Goal: Information Seeking & Learning: Learn about a topic

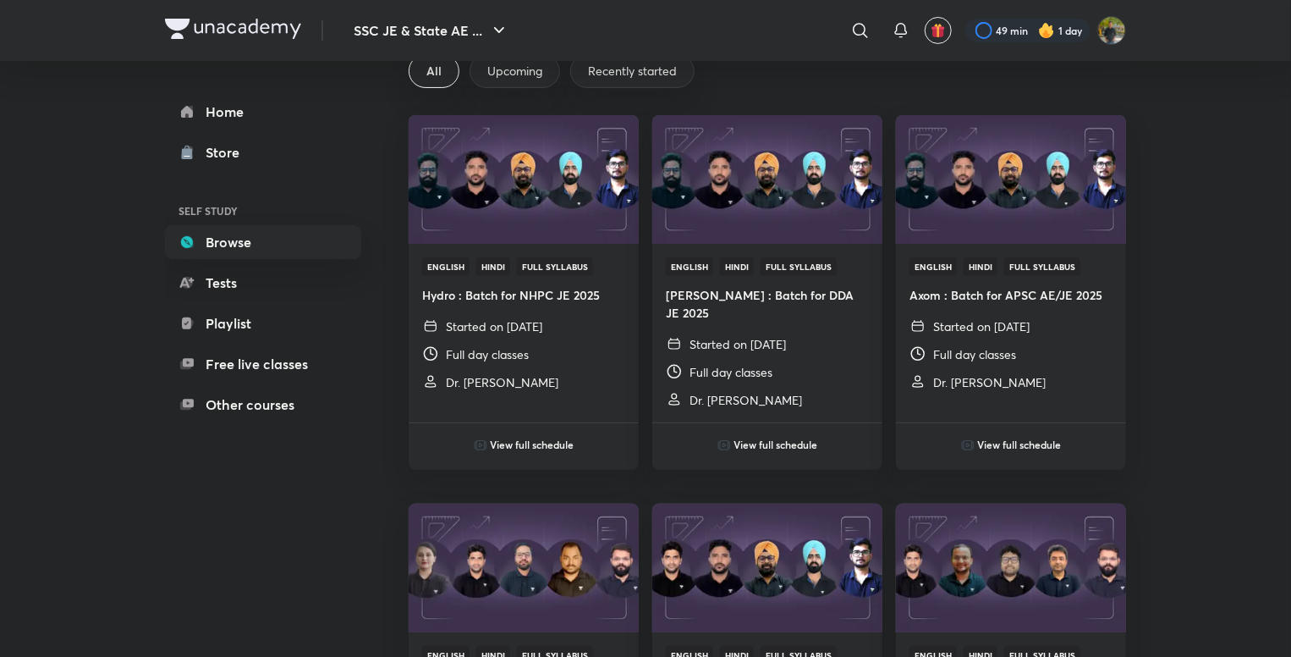
scroll to position [423, 0]
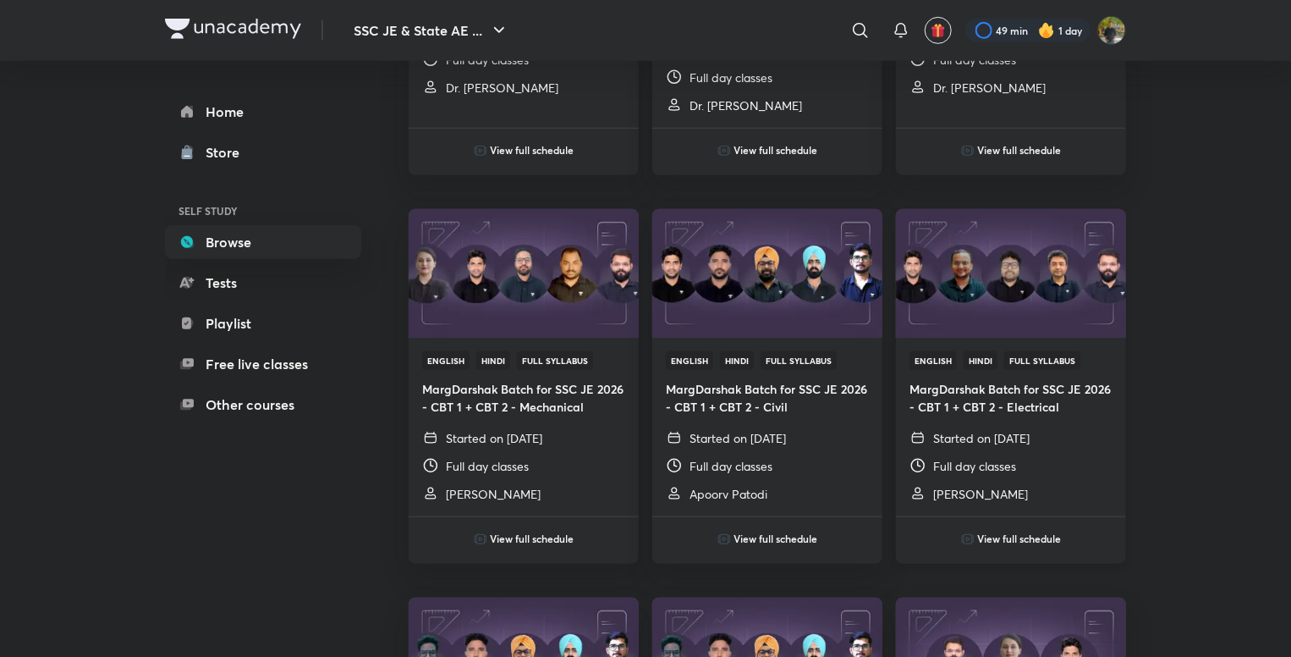
click at [970, 503] on div "View full schedule" at bounding box center [1011, 526] width 230 height 47
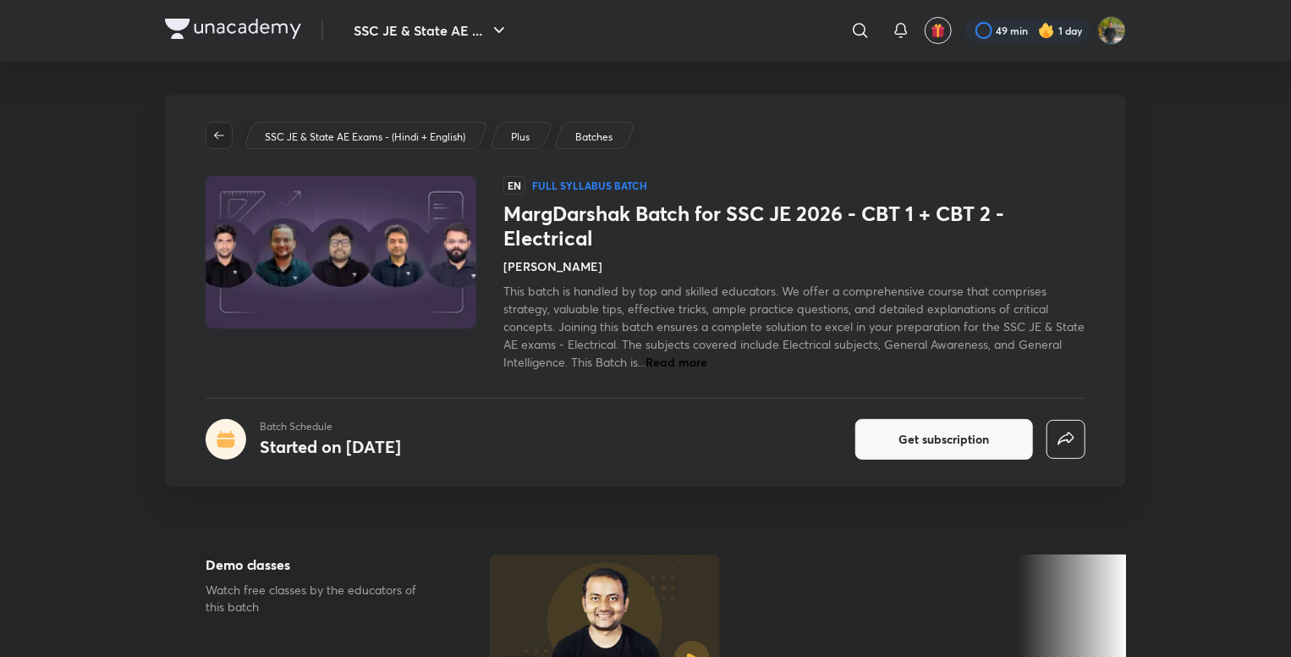
click at [223, 138] on icon "button" at bounding box center [219, 136] width 14 height 14
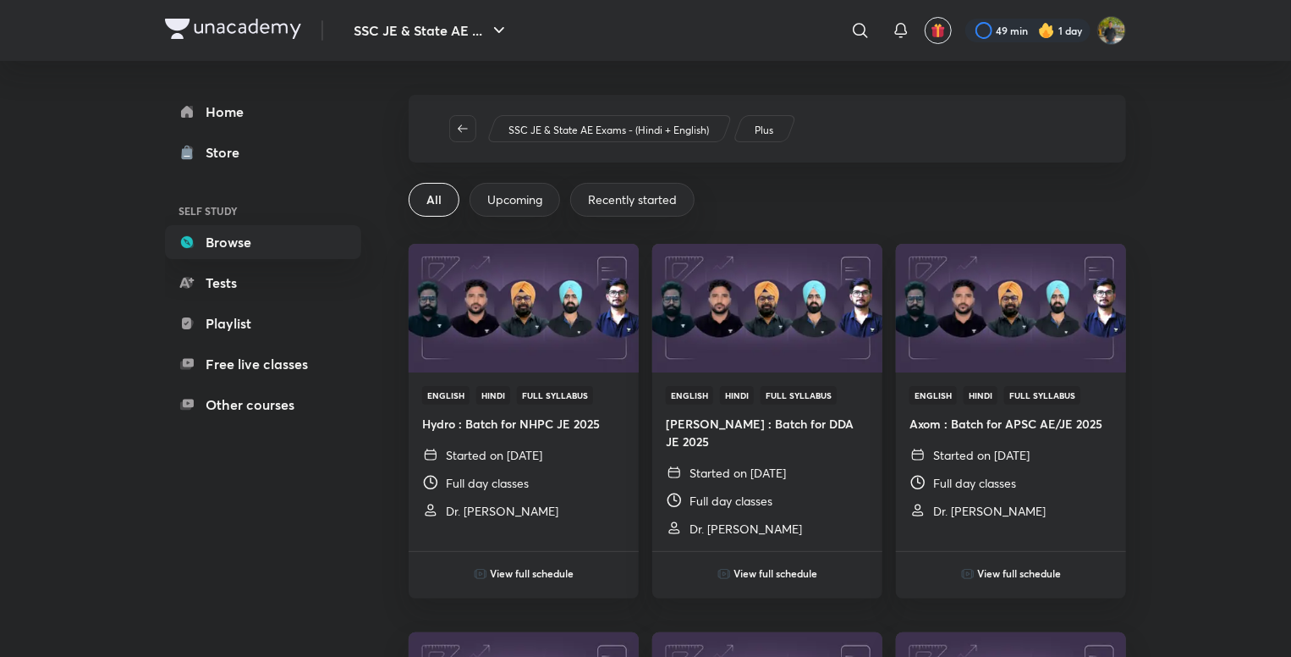
click at [529, 194] on span "Upcoming" at bounding box center [514, 199] width 55 height 17
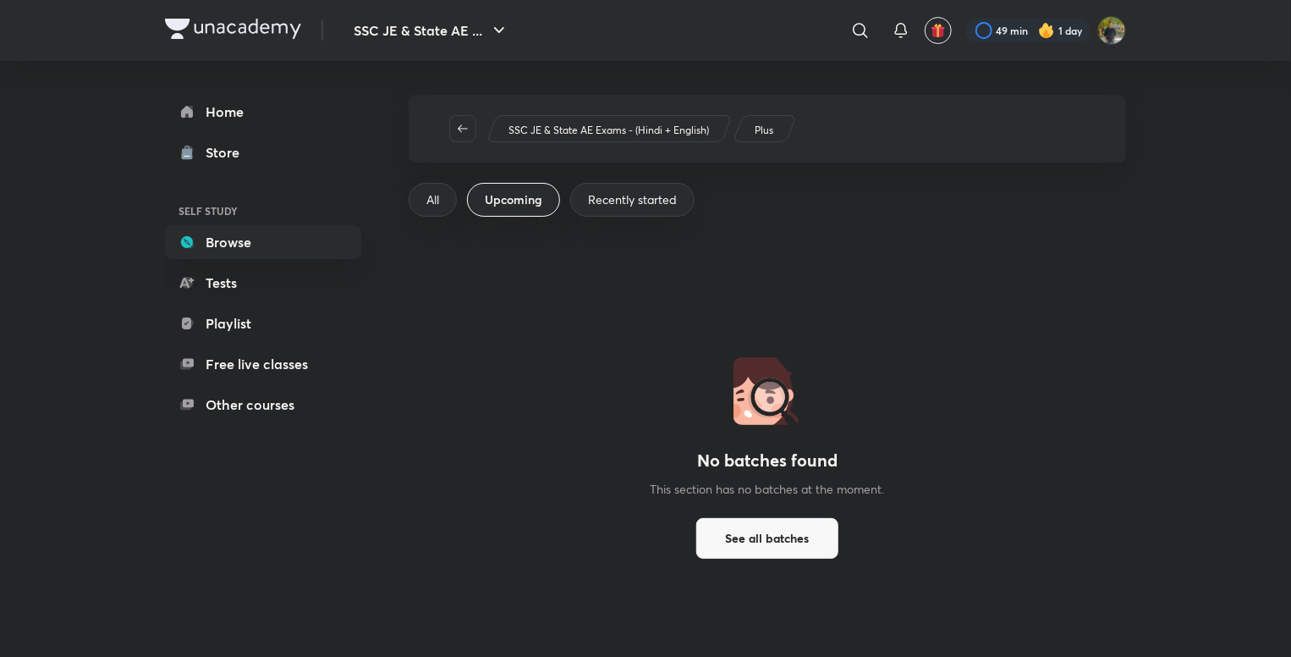
click at [446, 190] on div "All" at bounding box center [433, 200] width 48 height 34
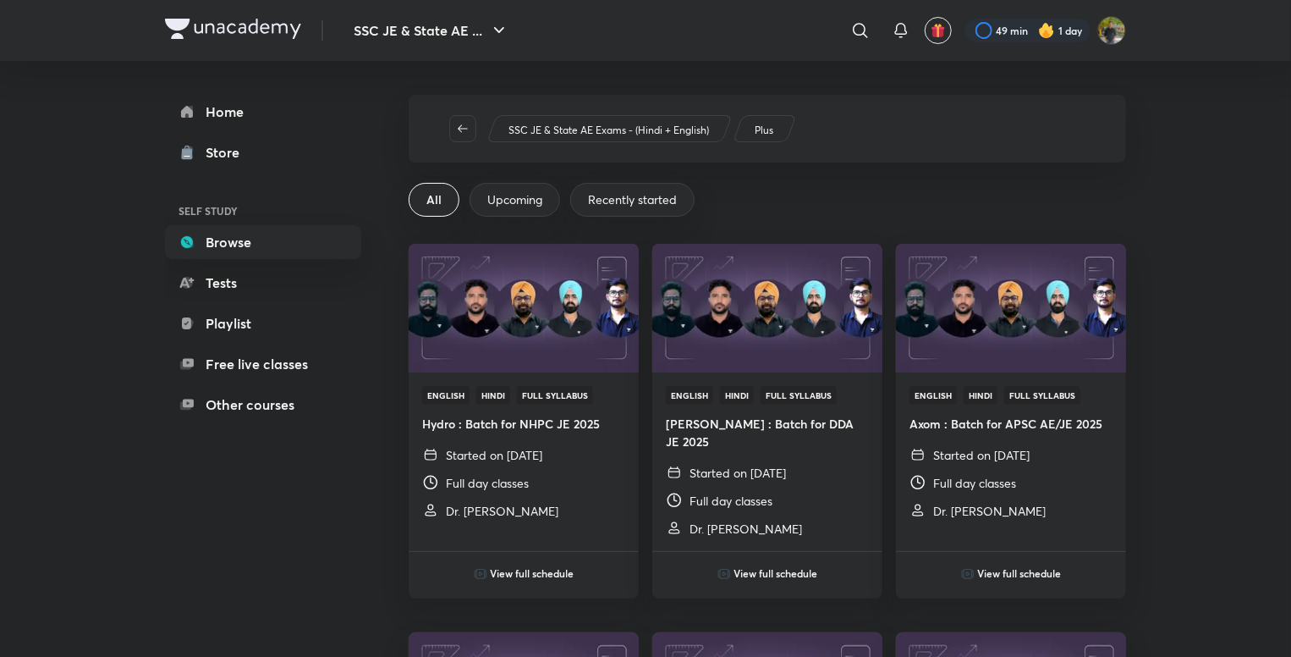
click at [501, 201] on span "Upcoming" at bounding box center [514, 199] width 55 height 17
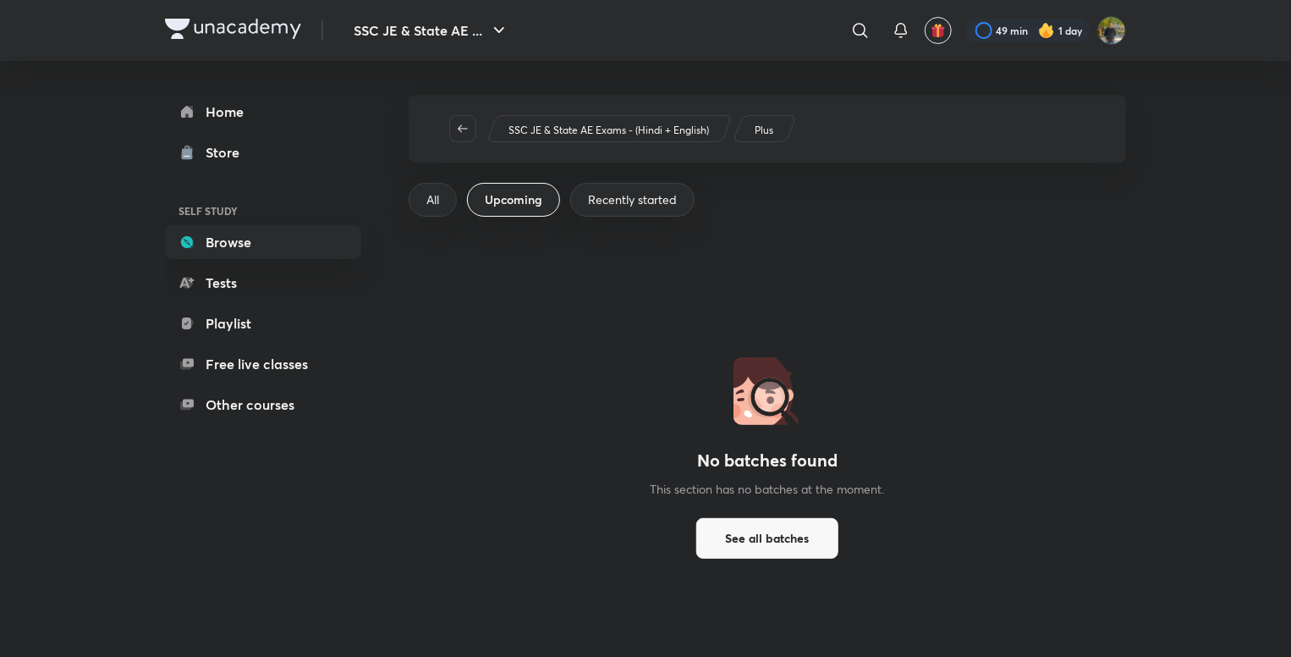
click at [439, 207] on span "All" at bounding box center [433, 199] width 13 height 17
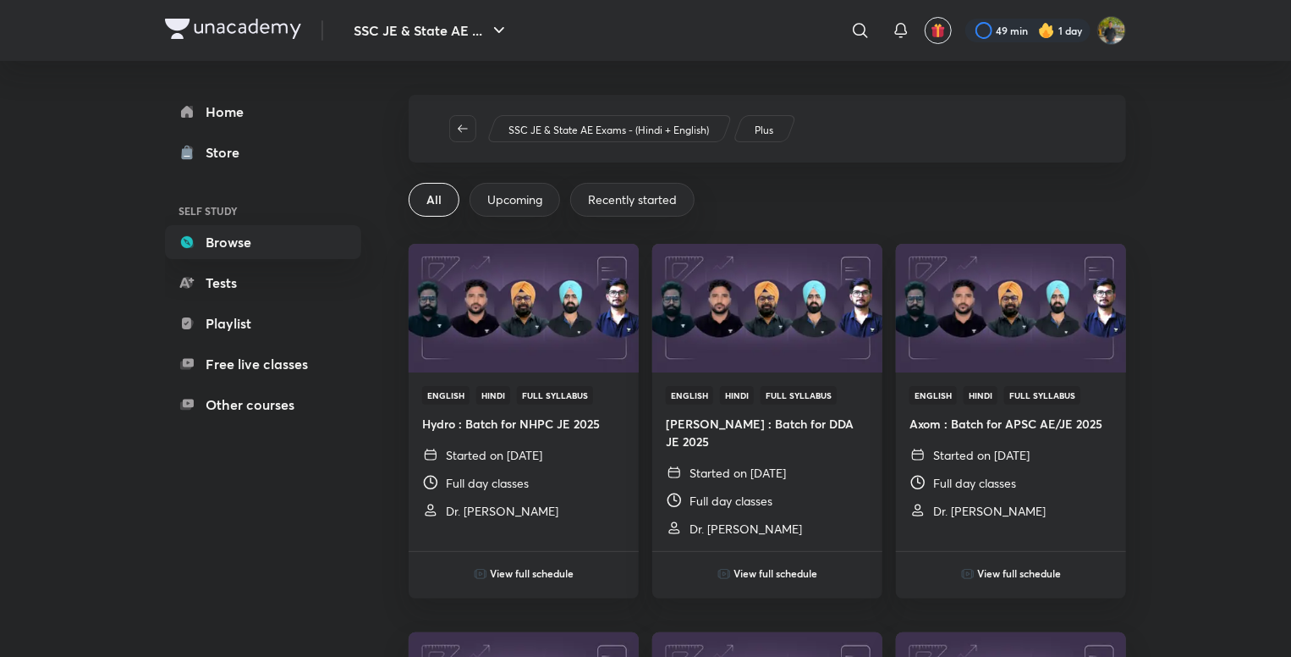
click at [491, 198] on span "Upcoming" at bounding box center [514, 199] width 55 height 17
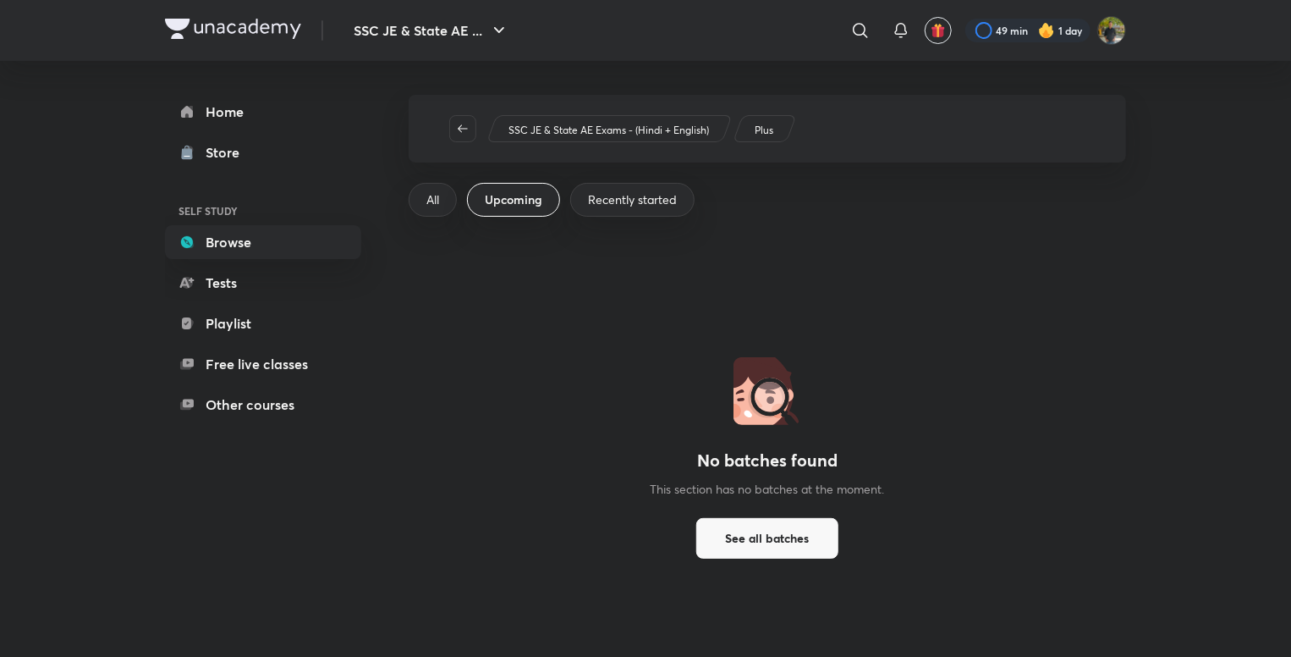
click at [439, 204] on span "All" at bounding box center [433, 199] width 13 height 17
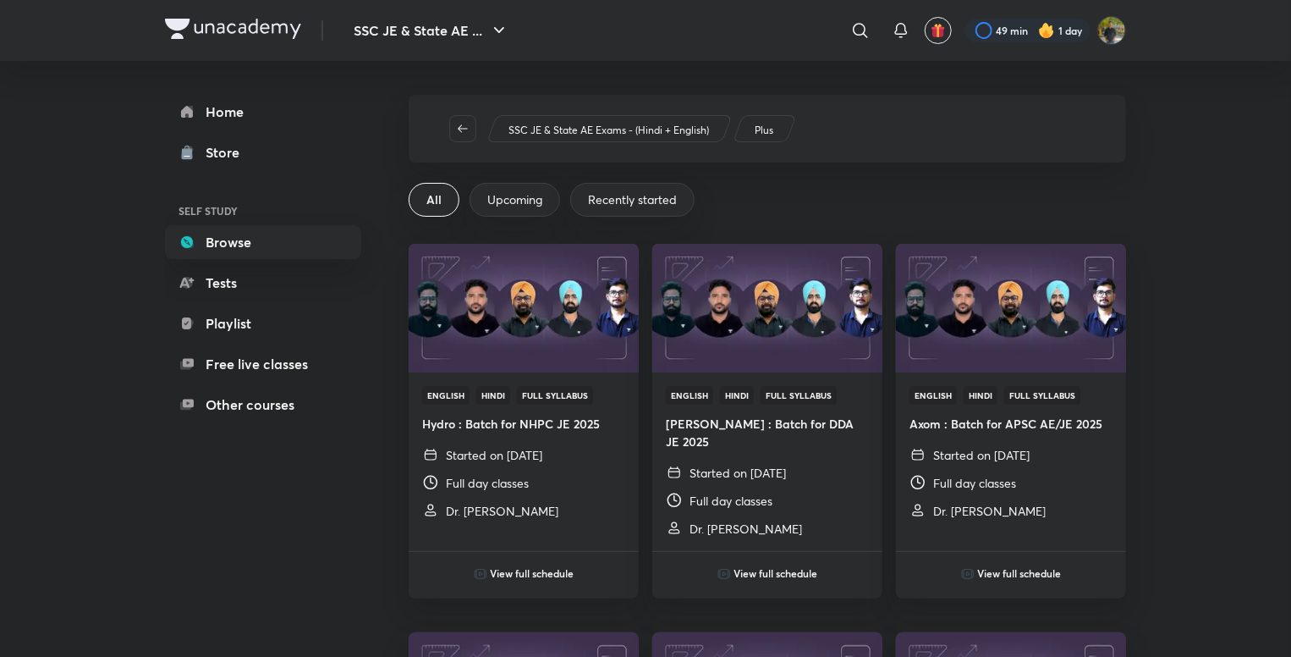
click at [490, 201] on span "Upcoming" at bounding box center [514, 199] width 55 height 17
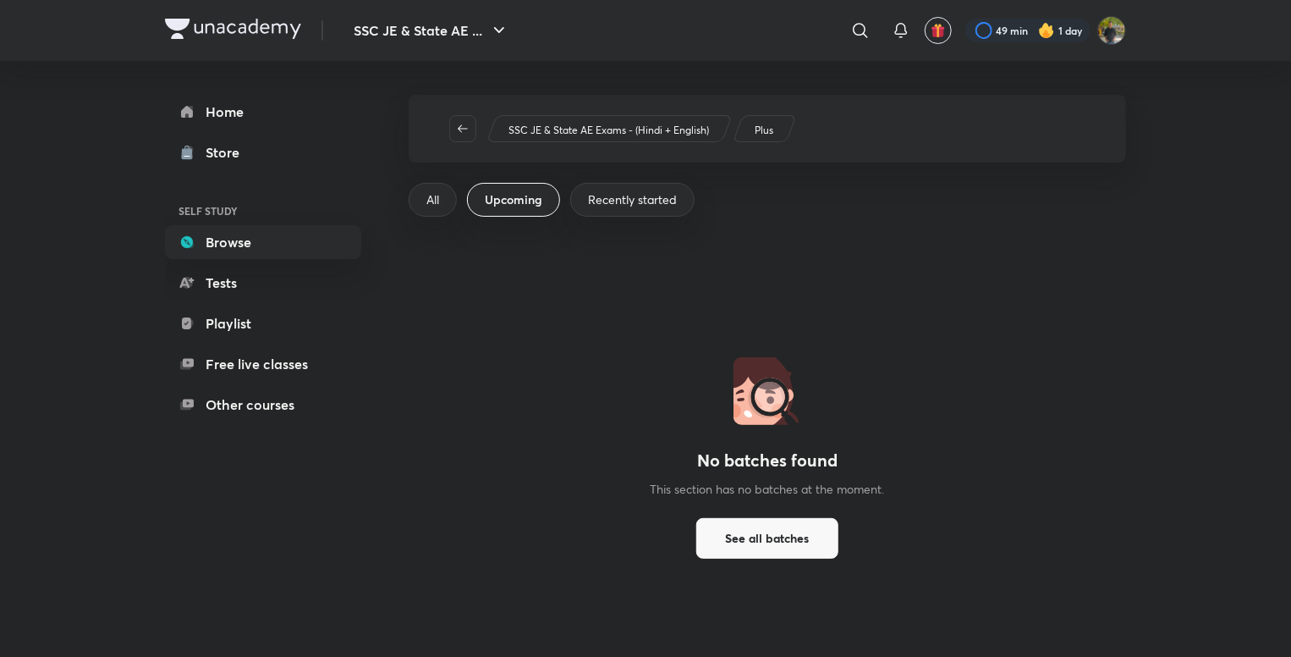
click at [443, 205] on div "All" at bounding box center [433, 200] width 48 height 34
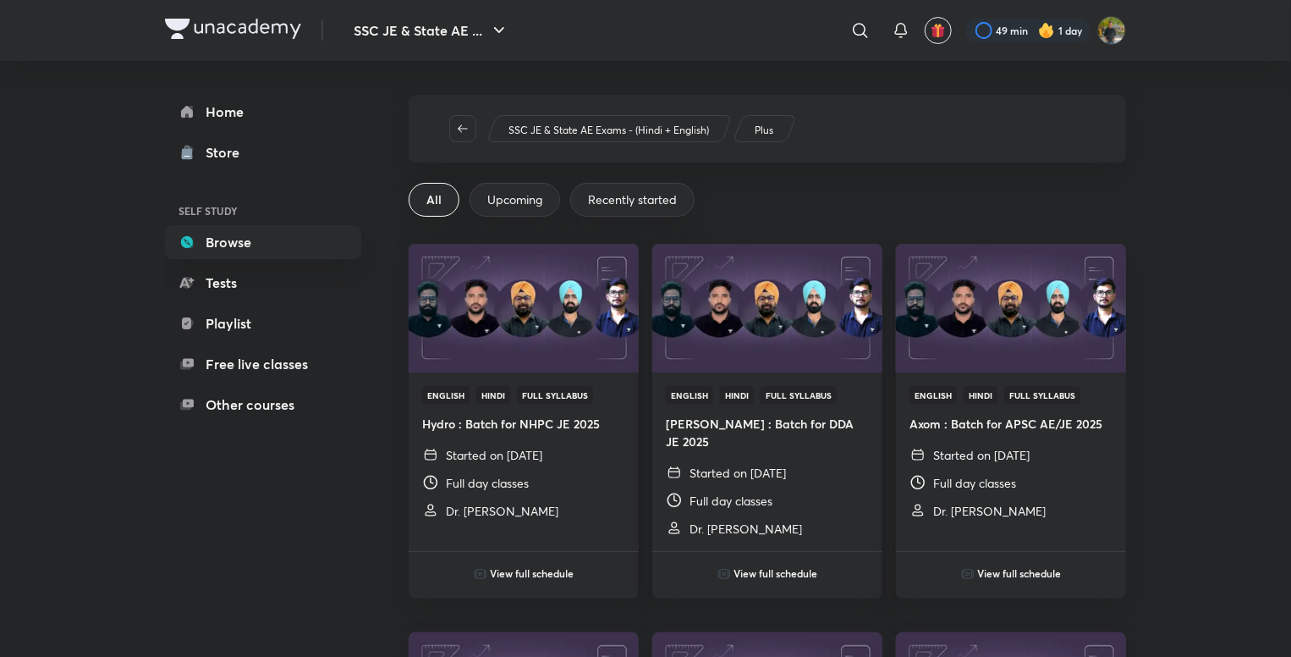
click at [514, 205] on span "Upcoming" at bounding box center [514, 199] width 55 height 17
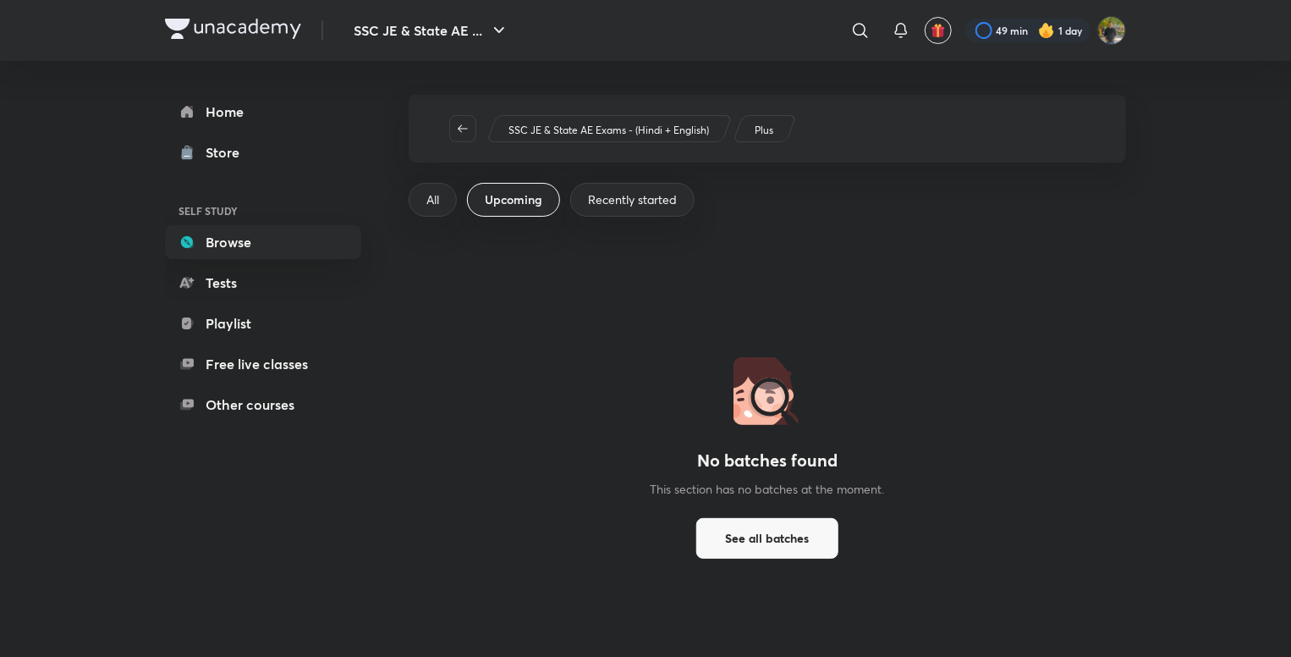
click at [439, 197] on span "All" at bounding box center [433, 199] width 13 height 17
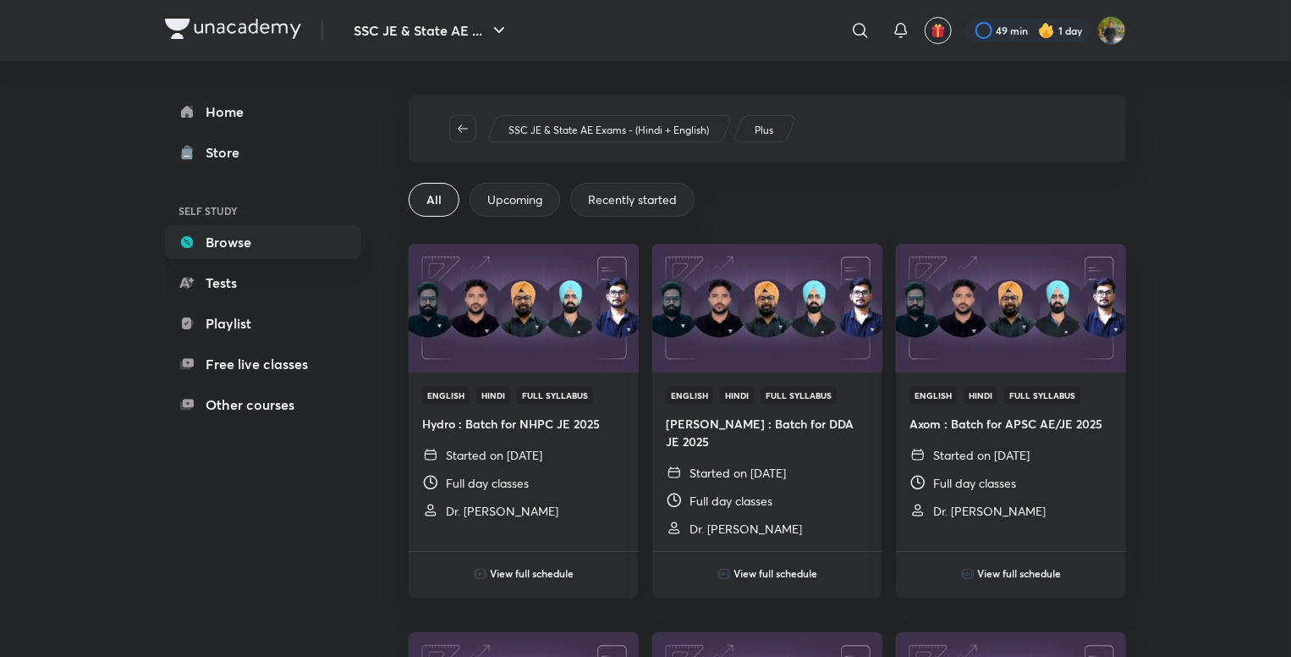
click at [500, 197] on span "Upcoming" at bounding box center [514, 199] width 55 height 17
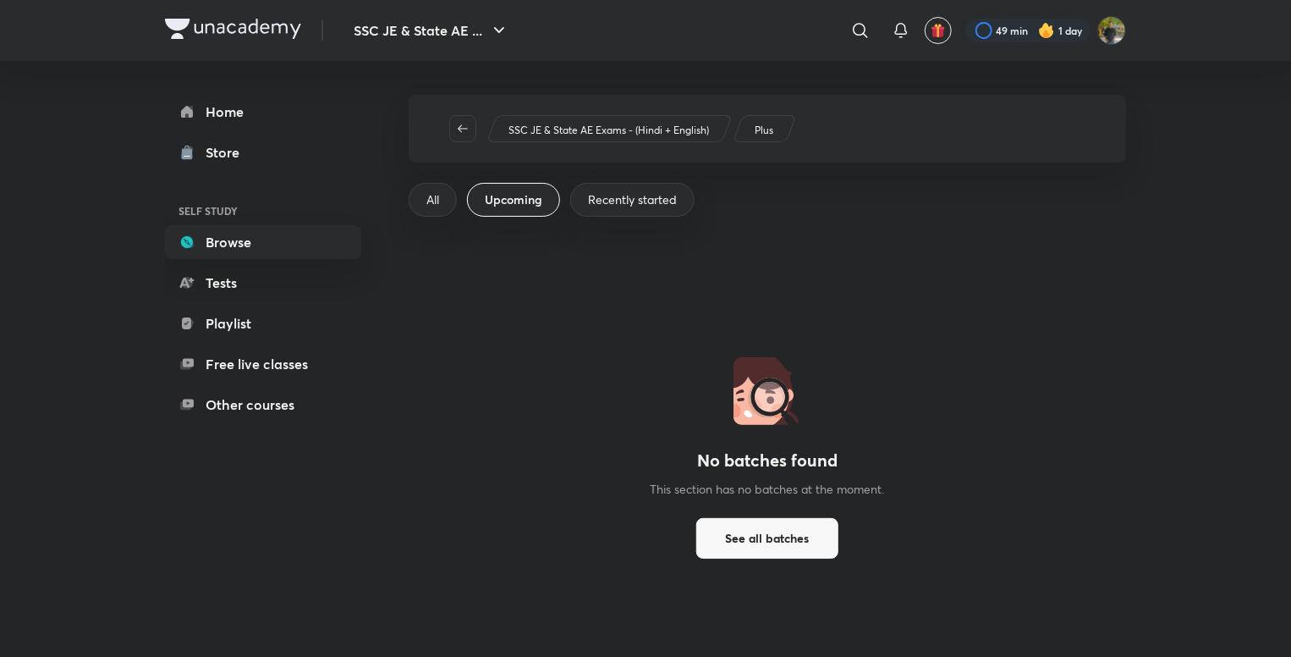
click at [436, 198] on span "All" at bounding box center [433, 199] width 13 height 17
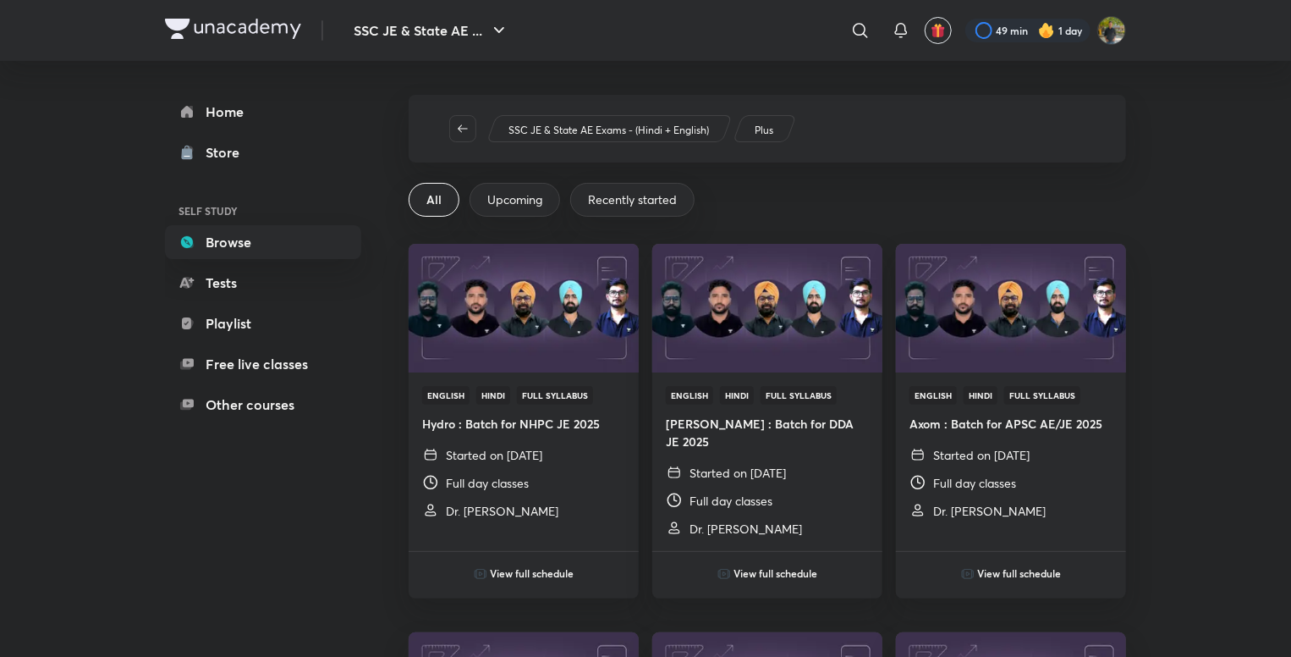
click at [501, 197] on span "Upcoming" at bounding box center [514, 199] width 55 height 17
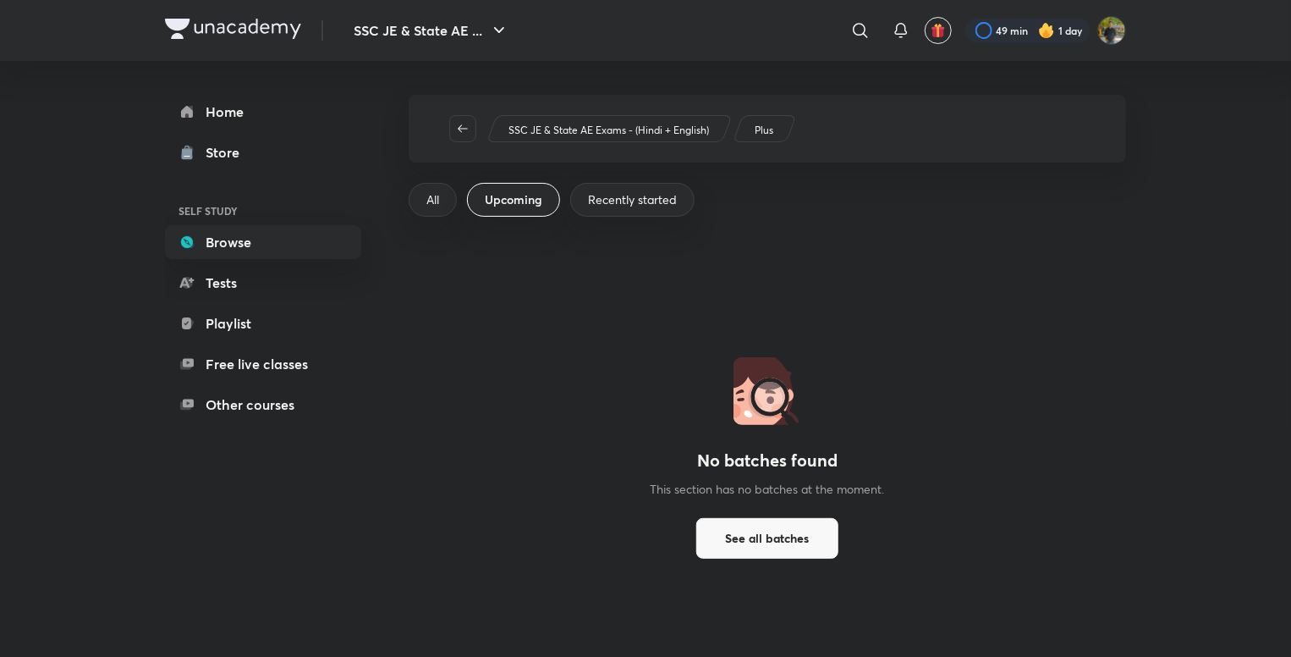
click at [646, 202] on span "Recently started" at bounding box center [632, 199] width 89 height 17
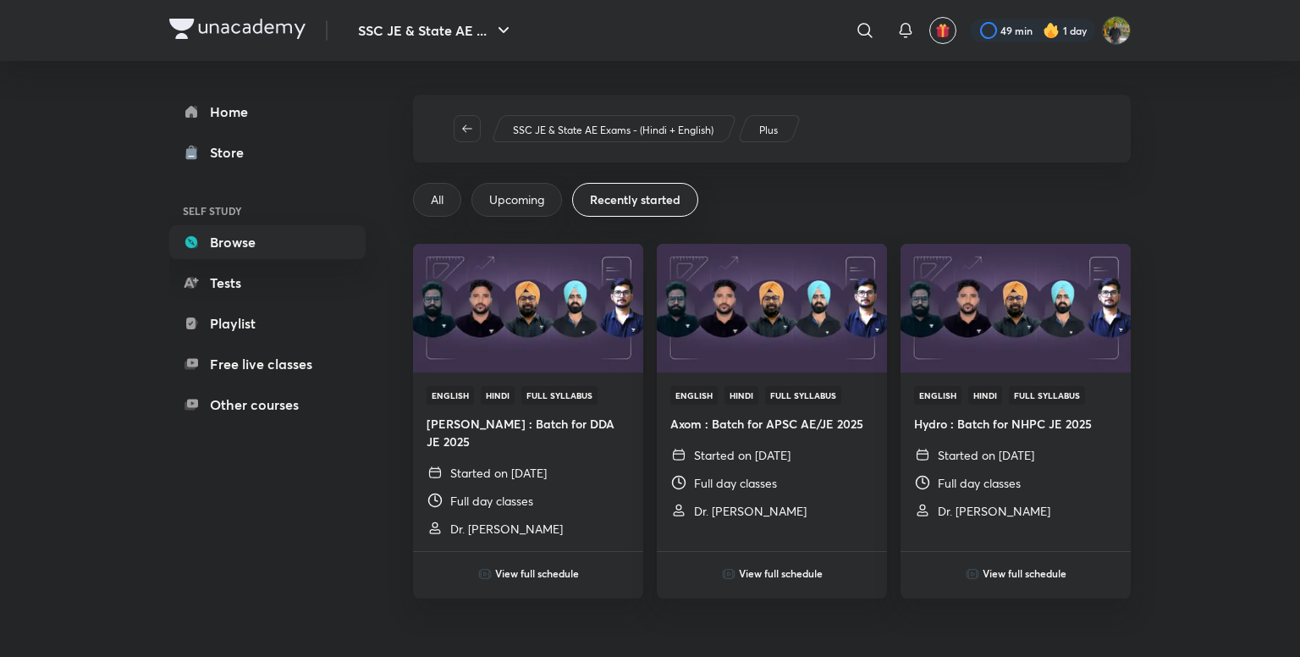
click at [508, 207] on span "Upcoming" at bounding box center [516, 199] width 55 height 17
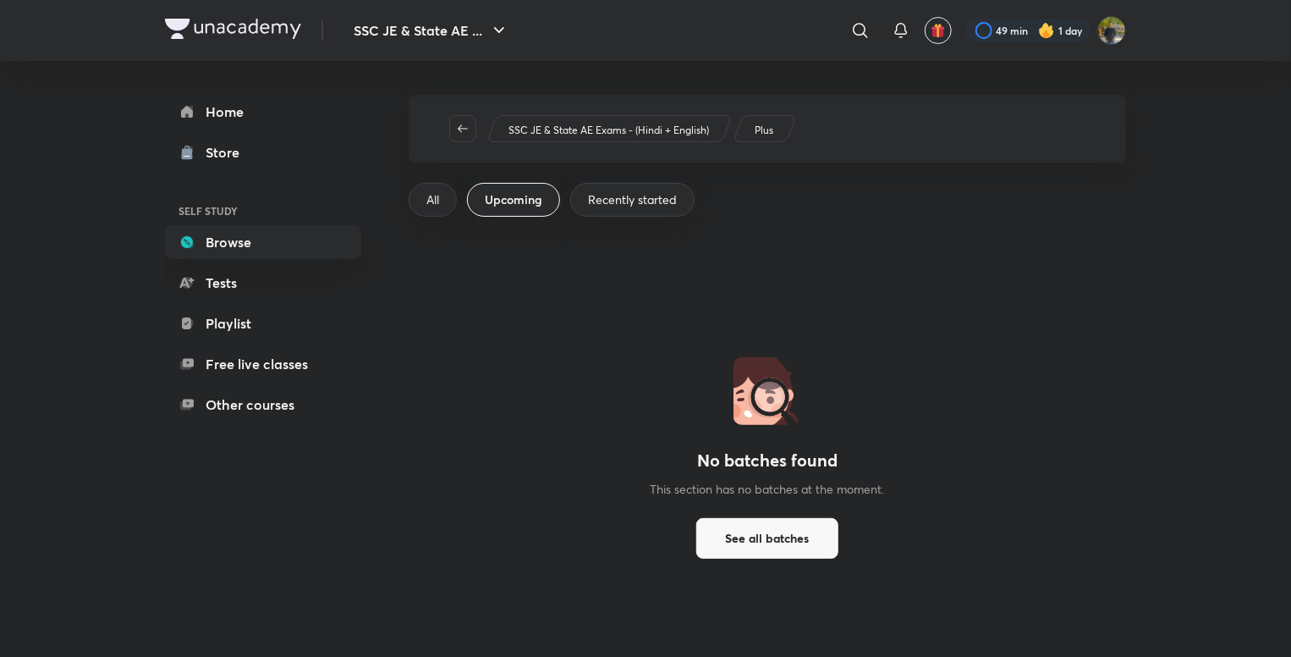
click at [422, 204] on div "All" at bounding box center [433, 200] width 48 height 34
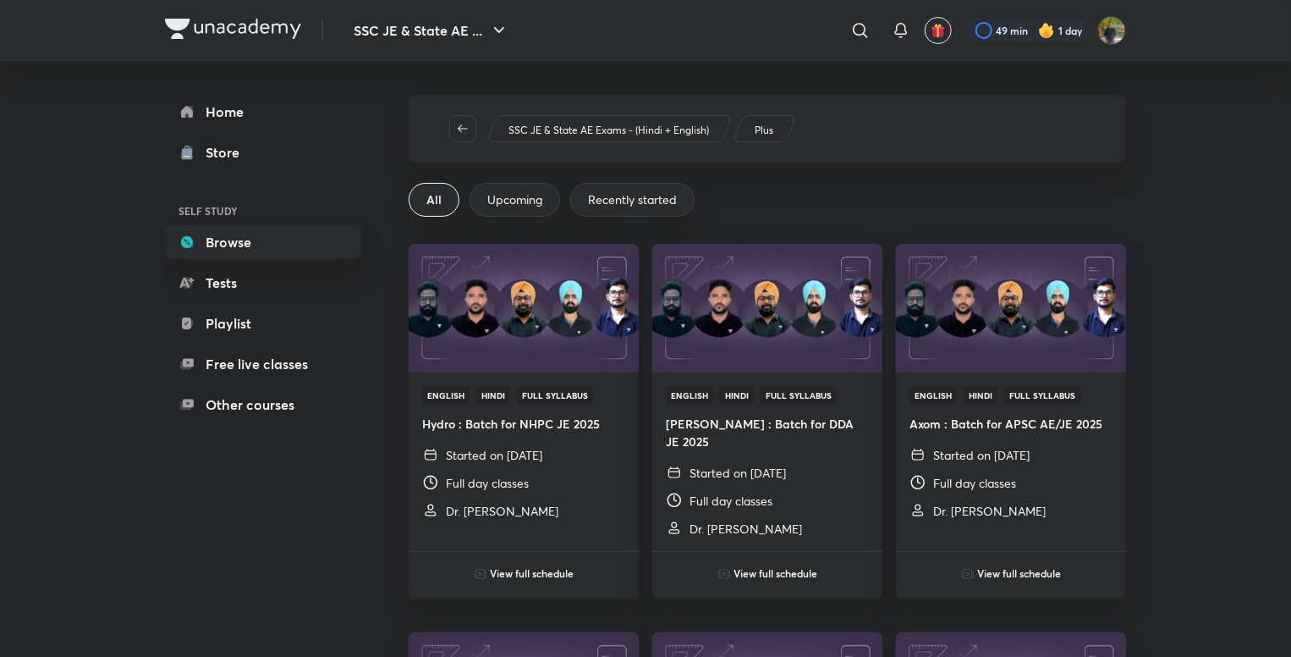
click at [512, 201] on span "Upcoming" at bounding box center [514, 199] width 55 height 17
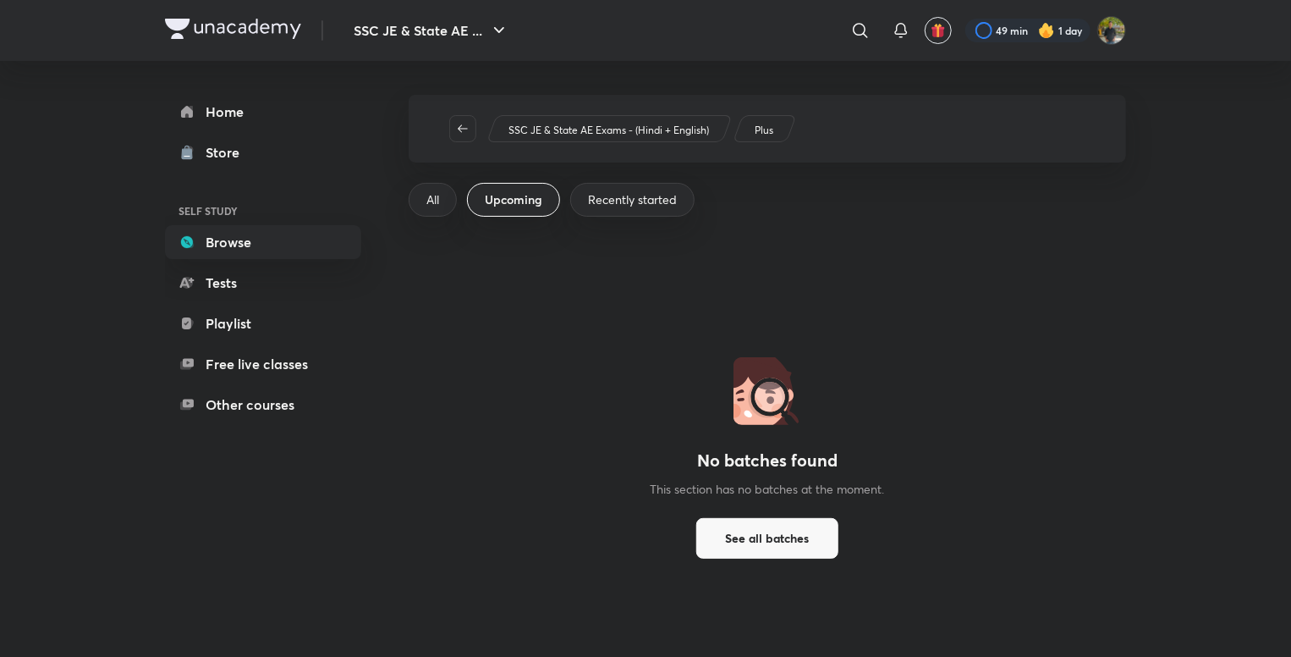
click at [647, 203] on span "Recently started" at bounding box center [632, 199] width 89 height 17
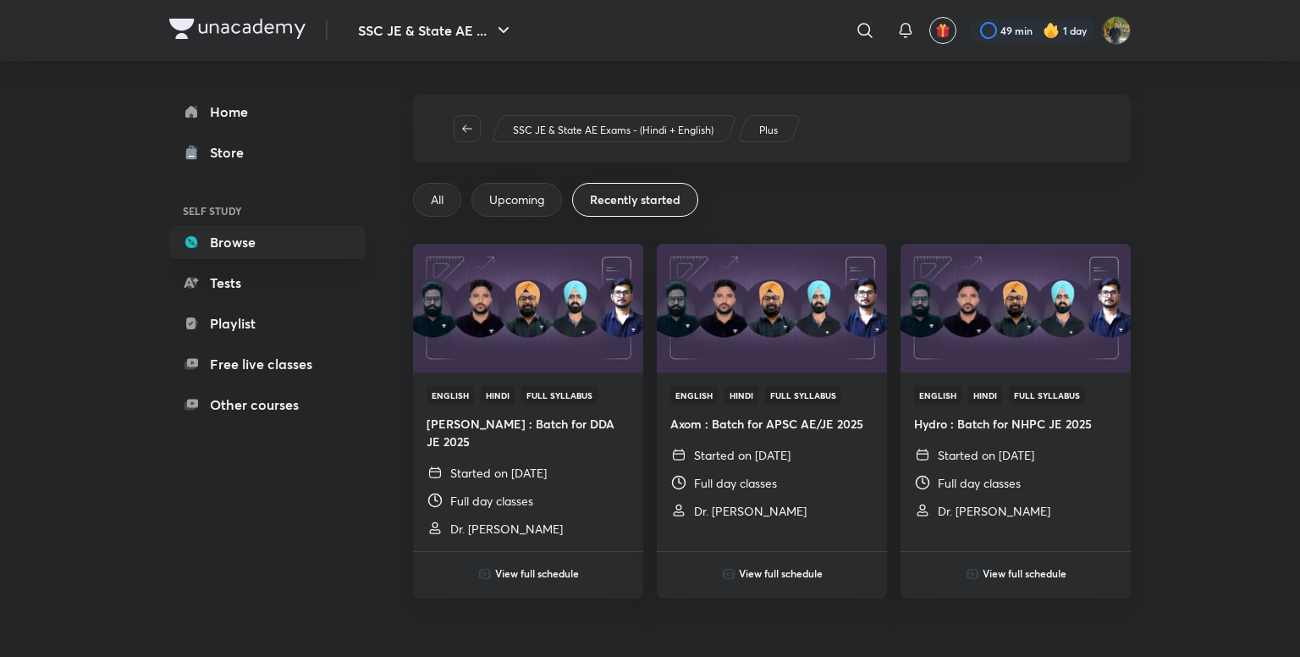
click at [519, 202] on span "Upcoming" at bounding box center [516, 199] width 55 height 17
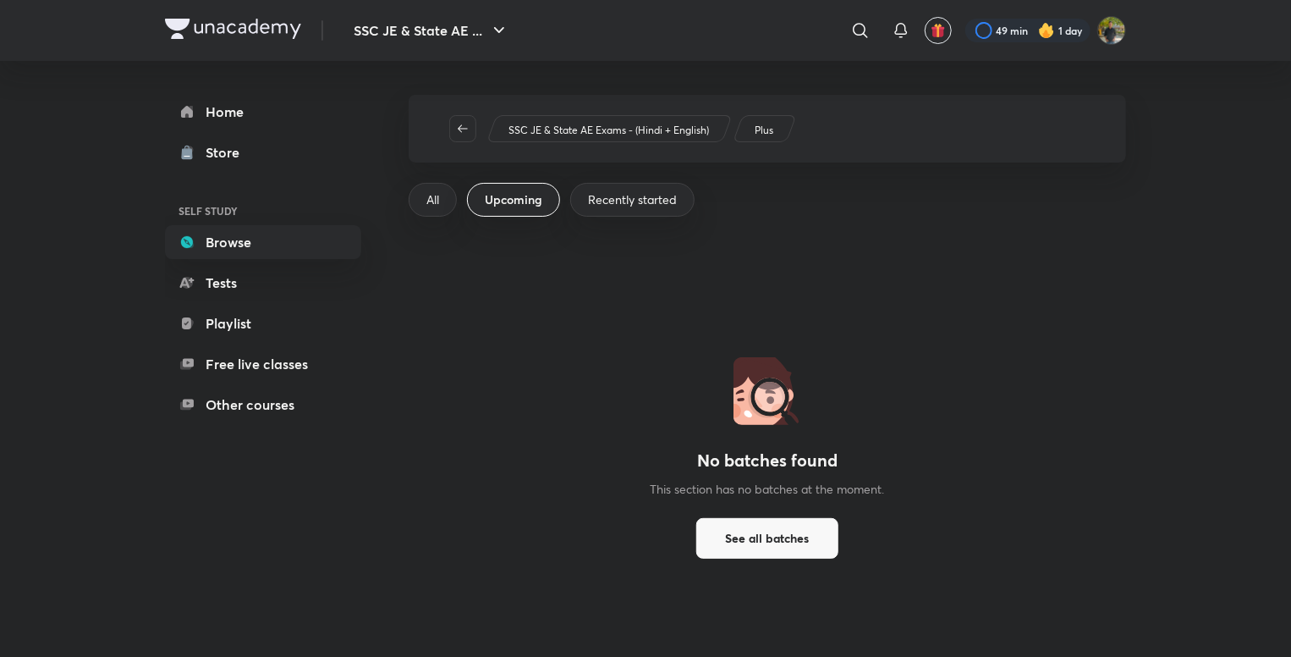
click at [434, 205] on span "All" at bounding box center [433, 199] width 13 height 17
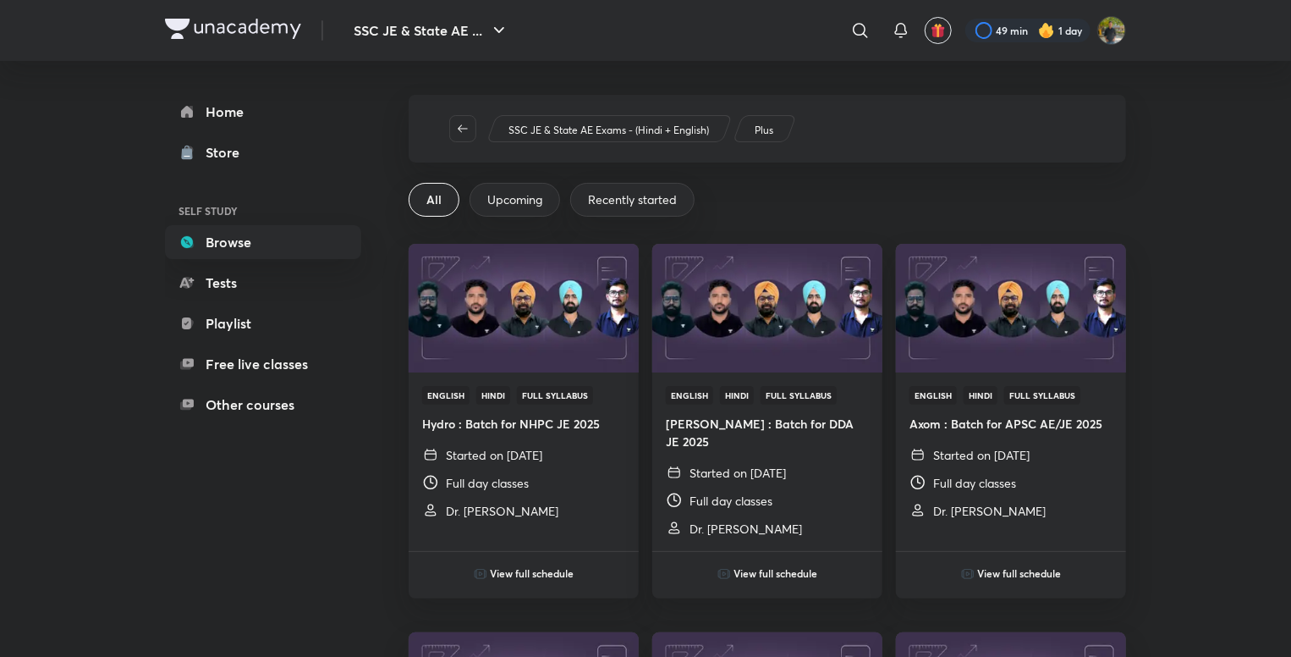
click at [545, 204] on div "Upcoming" at bounding box center [515, 200] width 91 height 34
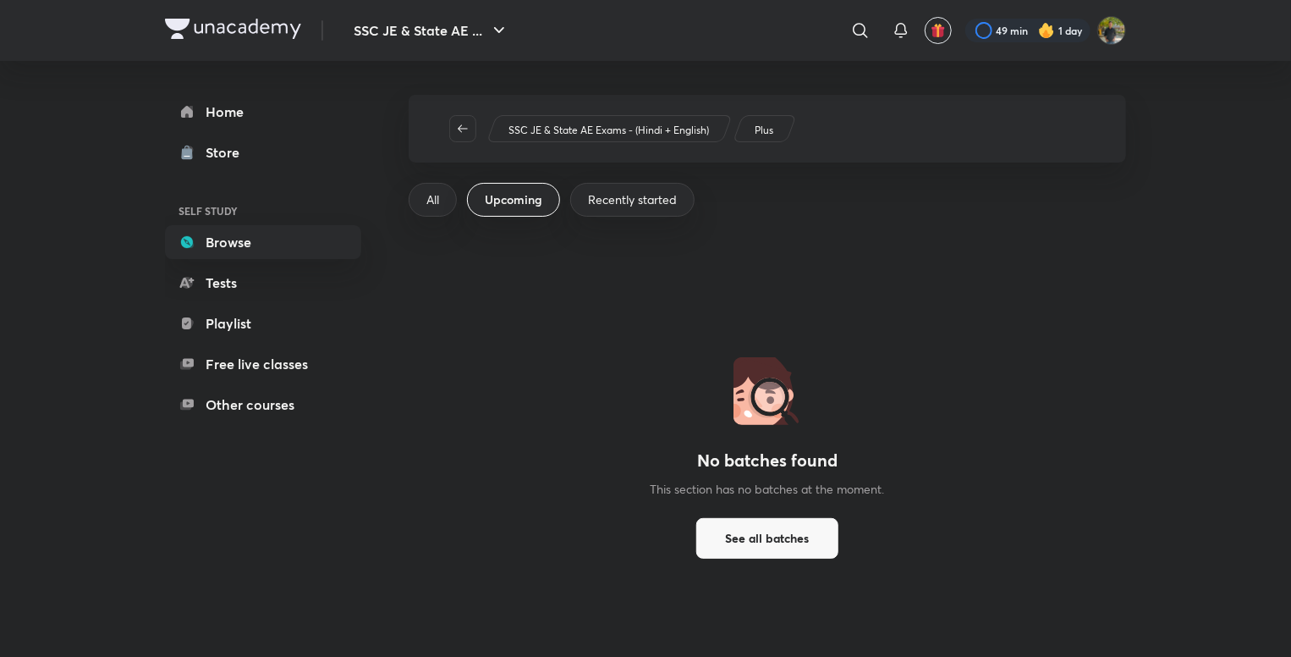
click at [659, 201] on span "Recently started" at bounding box center [632, 199] width 89 height 17
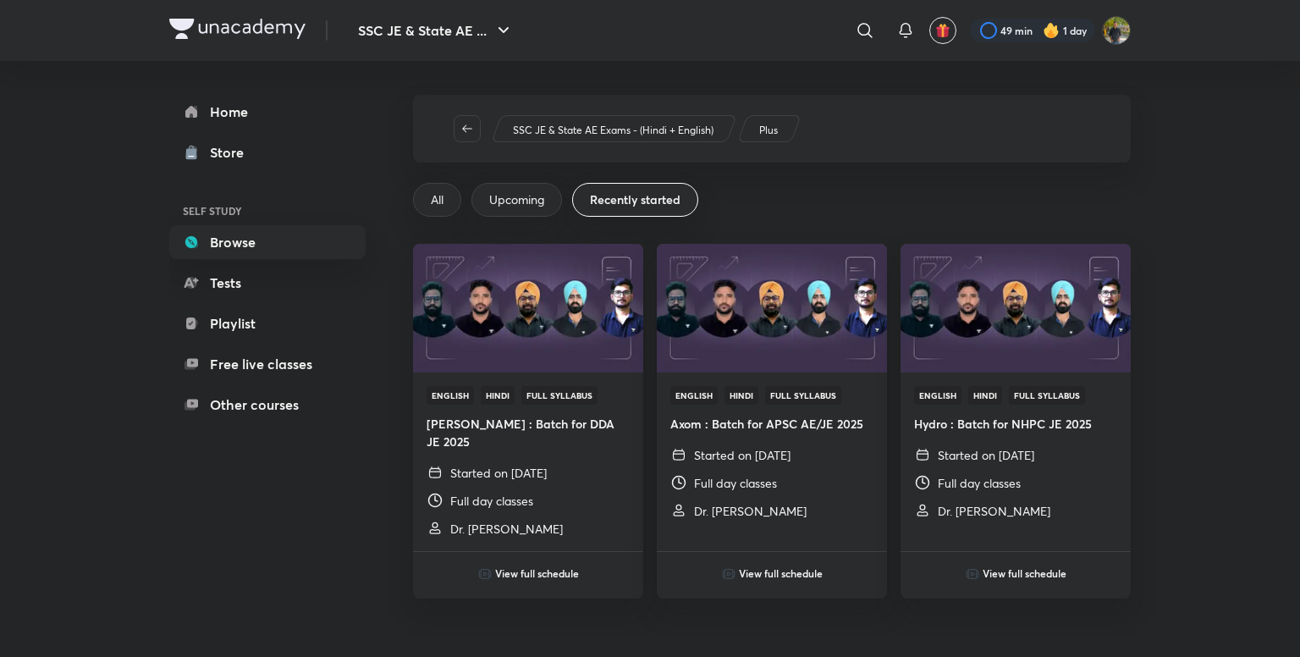
click at [437, 195] on span "All" at bounding box center [437, 199] width 13 height 17
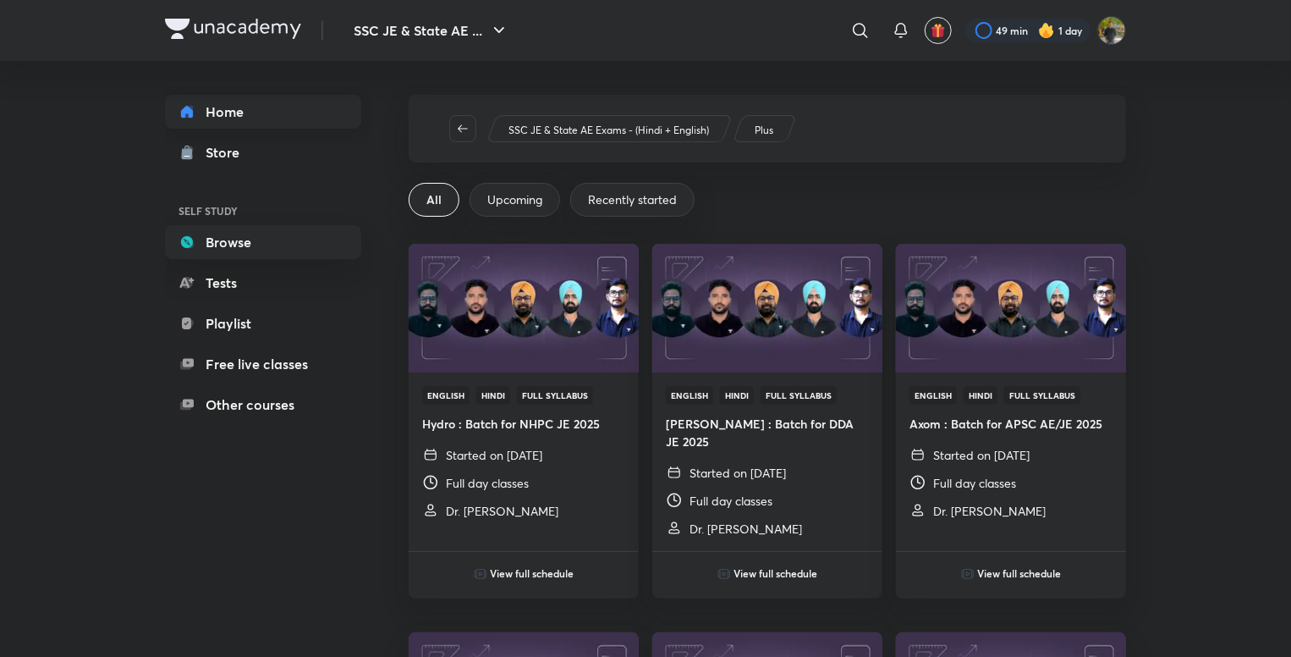
click at [248, 119] on link "Home" at bounding box center [263, 112] width 196 height 34
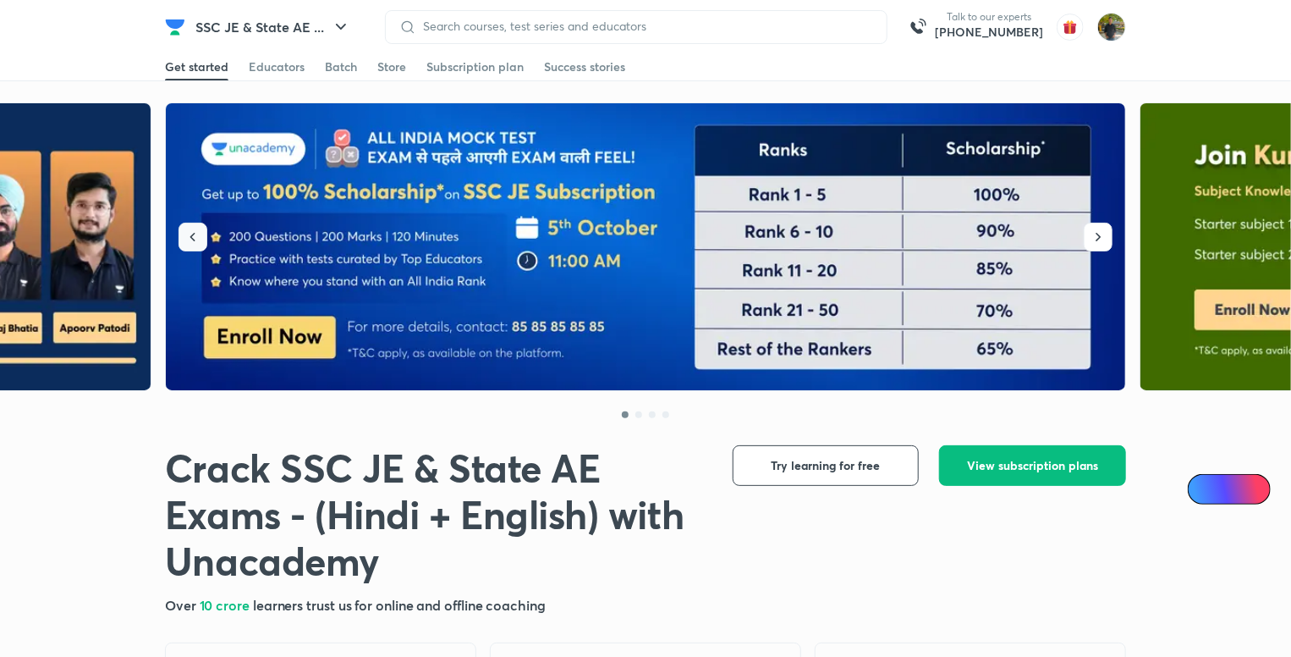
click at [191, 240] on icon "button" at bounding box center [192, 236] width 17 height 17
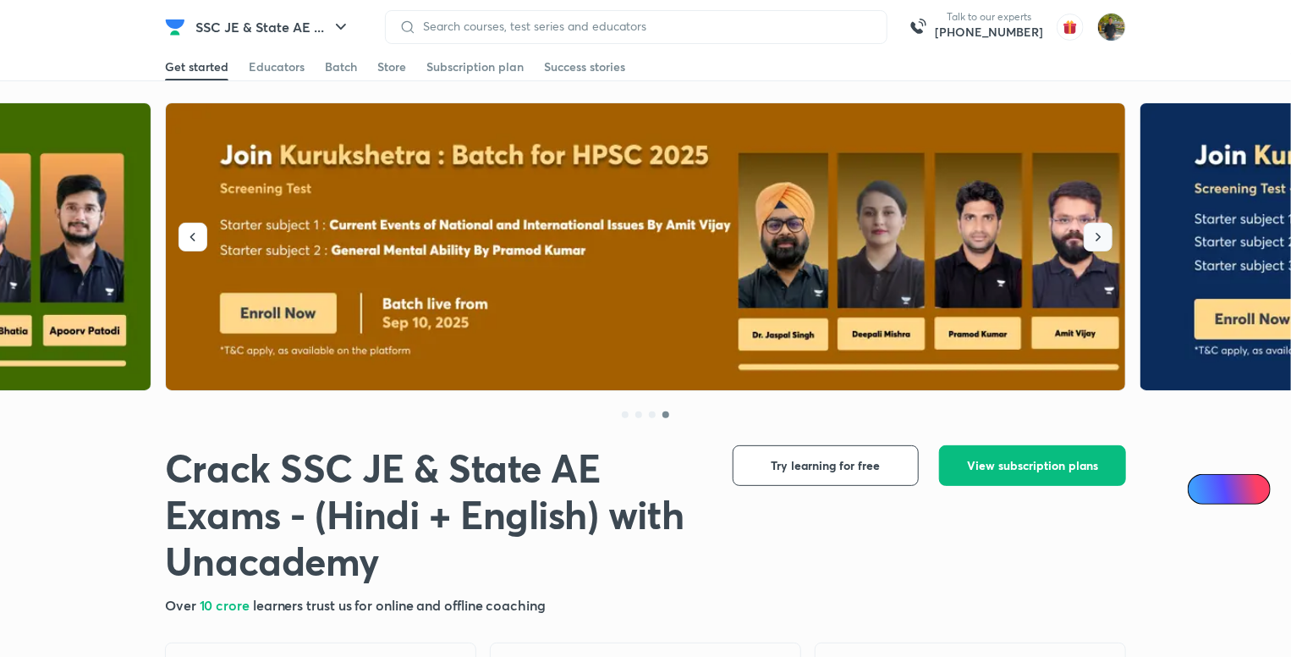
click at [1093, 228] on button "button" at bounding box center [1098, 237] width 29 height 29
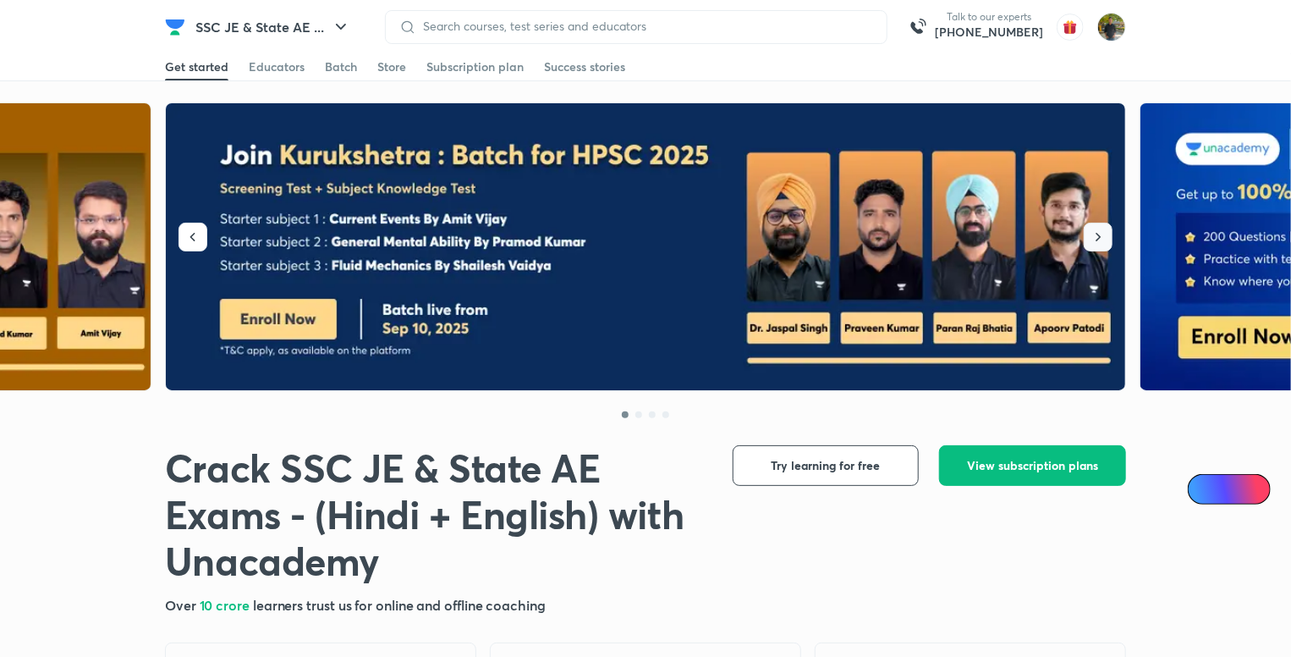
click at [1093, 228] on button "button" at bounding box center [1098, 237] width 29 height 29
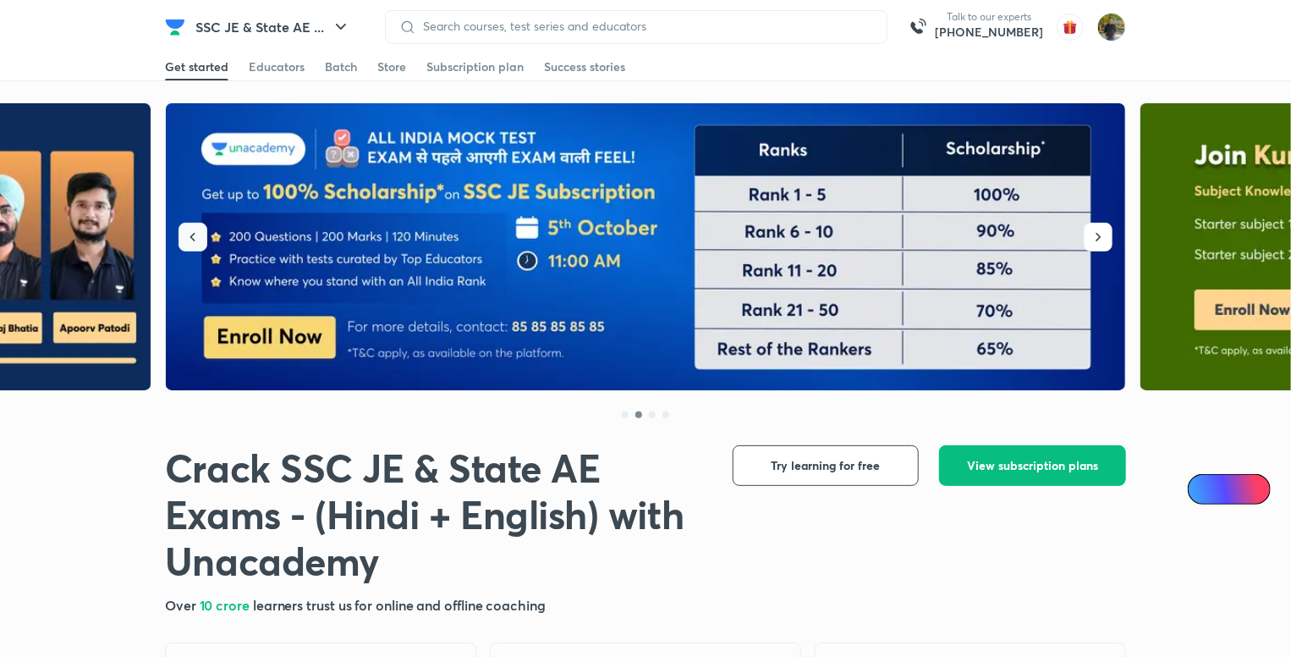
click at [193, 230] on icon "button" at bounding box center [192, 236] width 17 height 17
click at [344, 74] on div "Batch" at bounding box center [341, 66] width 32 height 17
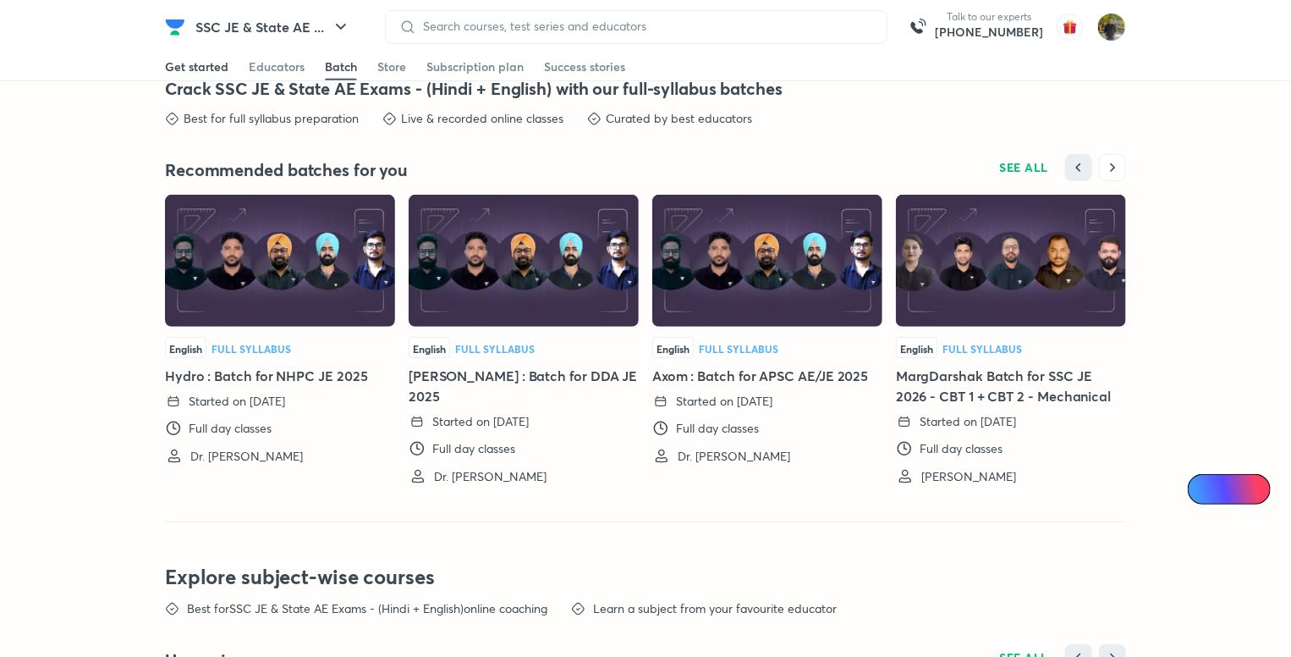
scroll to position [3595, 0]
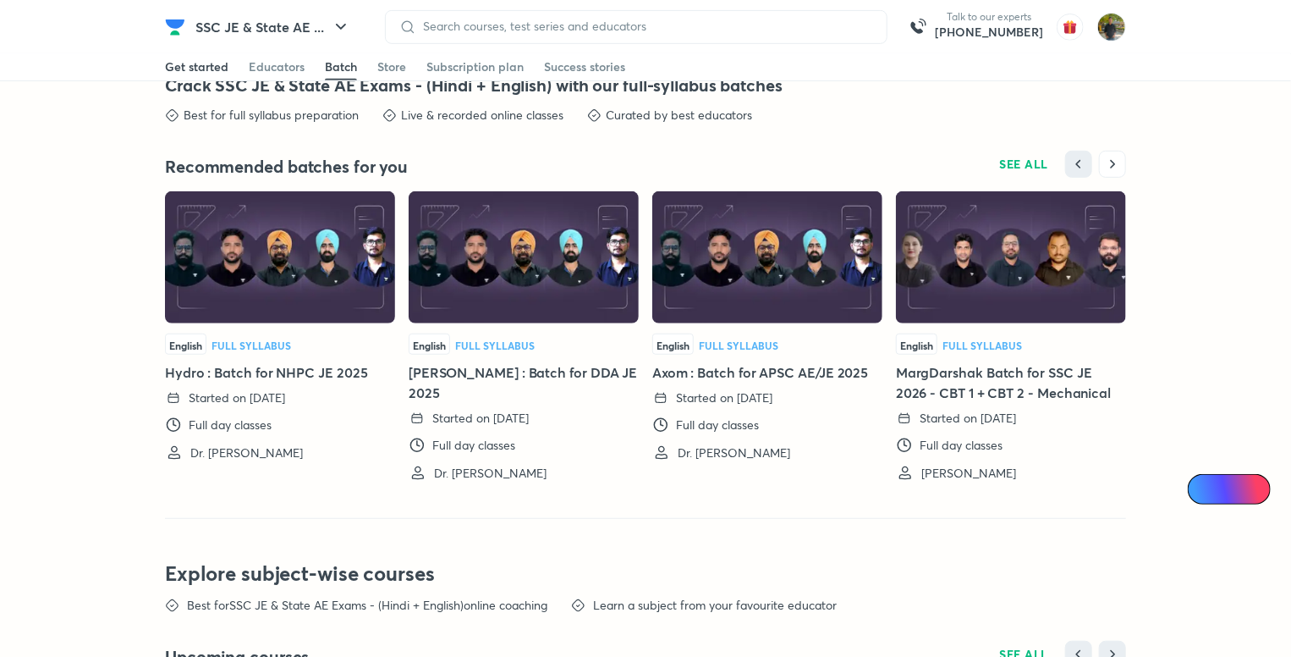
click at [227, 65] on div "Get started" at bounding box center [196, 66] width 63 height 17
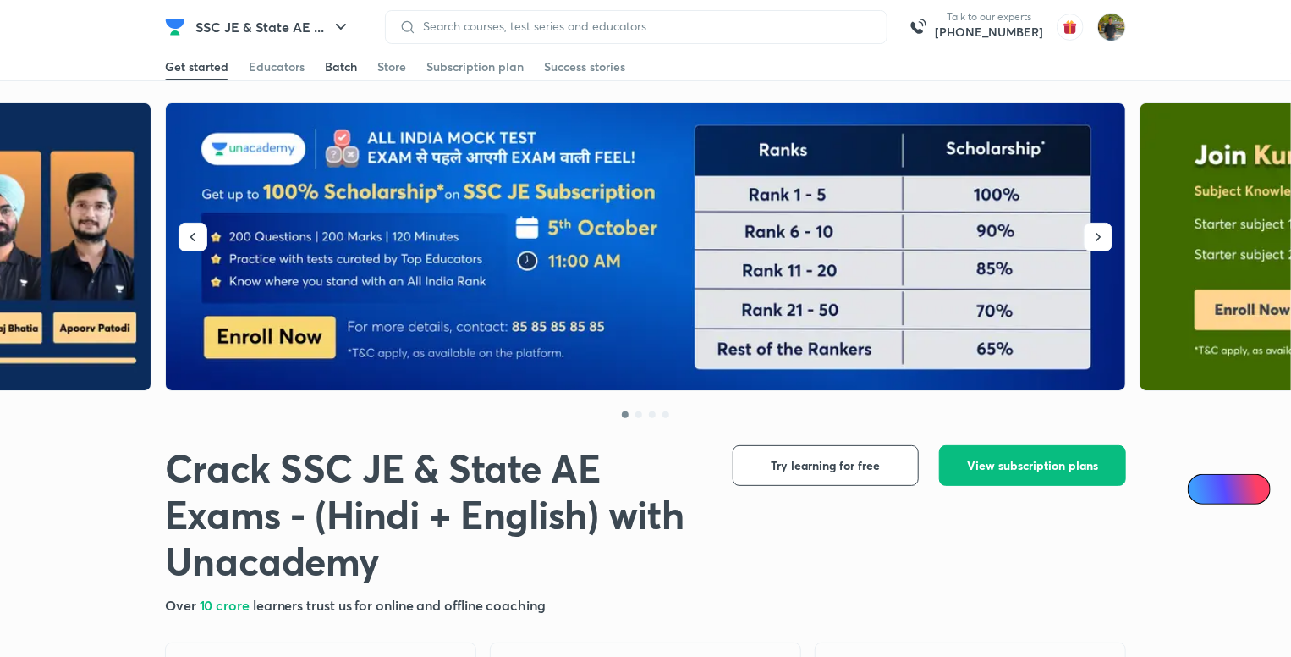
click at [333, 63] on div "Batch" at bounding box center [341, 66] width 32 height 17
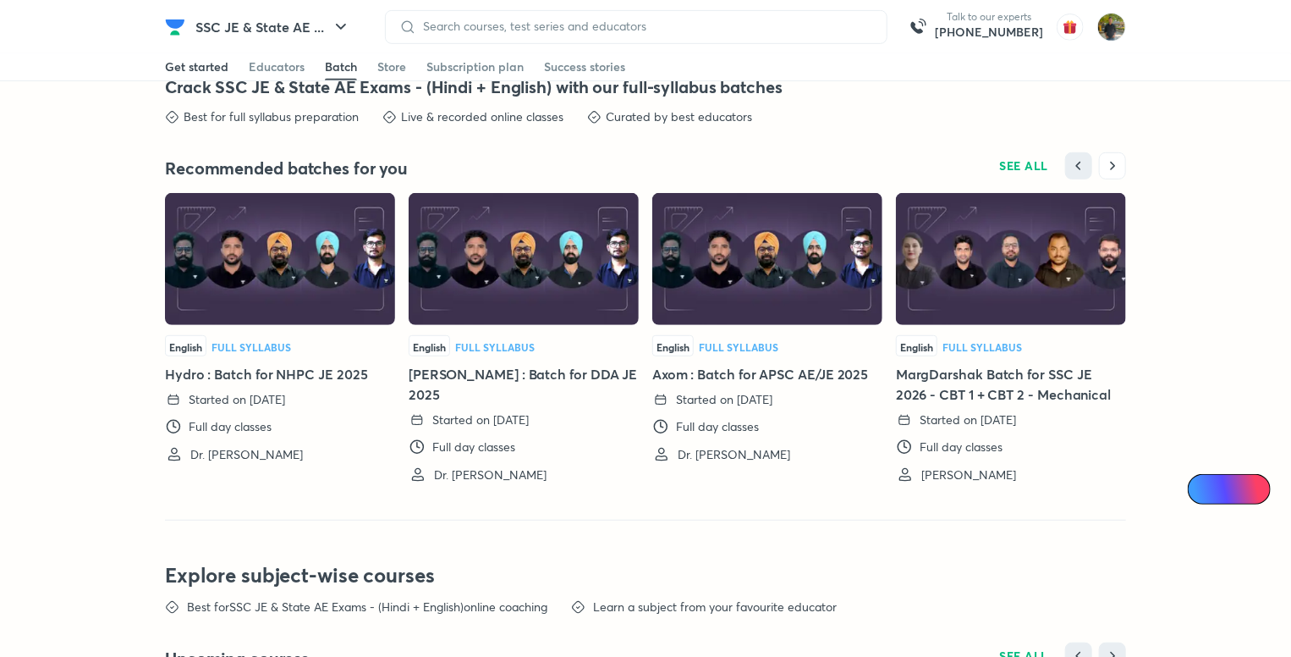
scroll to position [3595, 0]
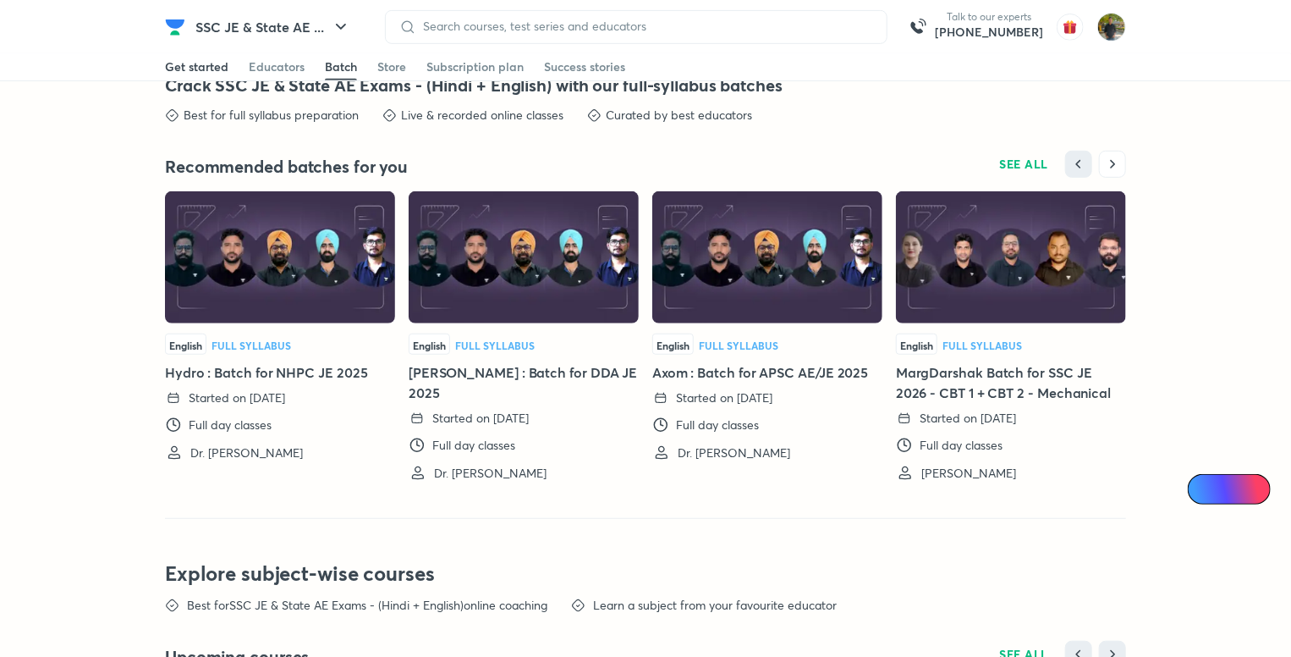
click at [220, 67] on div "Get started" at bounding box center [196, 66] width 63 height 17
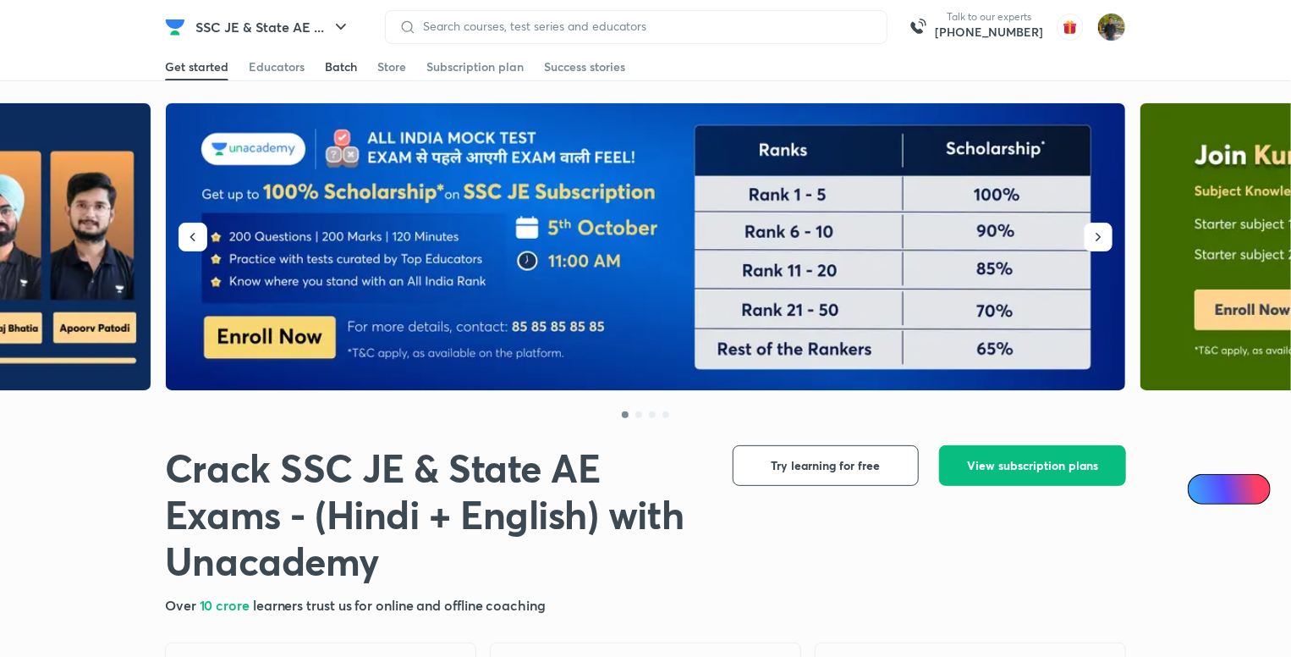
click at [333, 58] on div "Batch" at bounding box center [341, 66] width 32 height 17
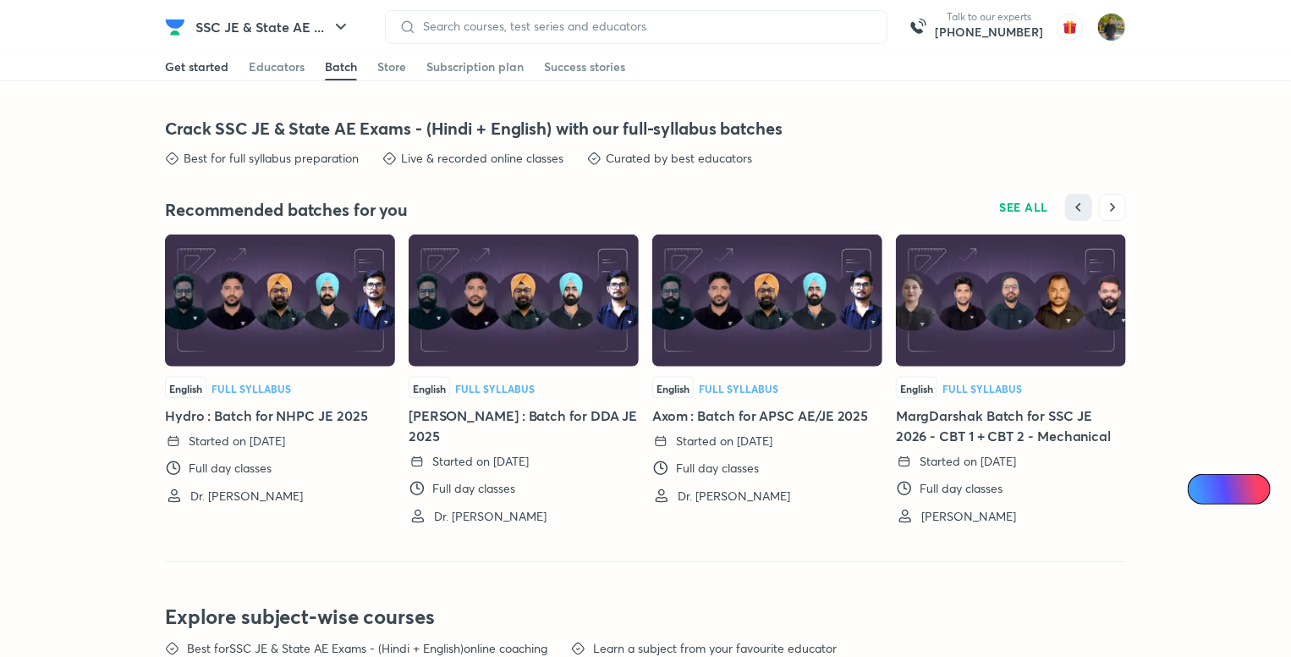
scroll to position [3595, 0]
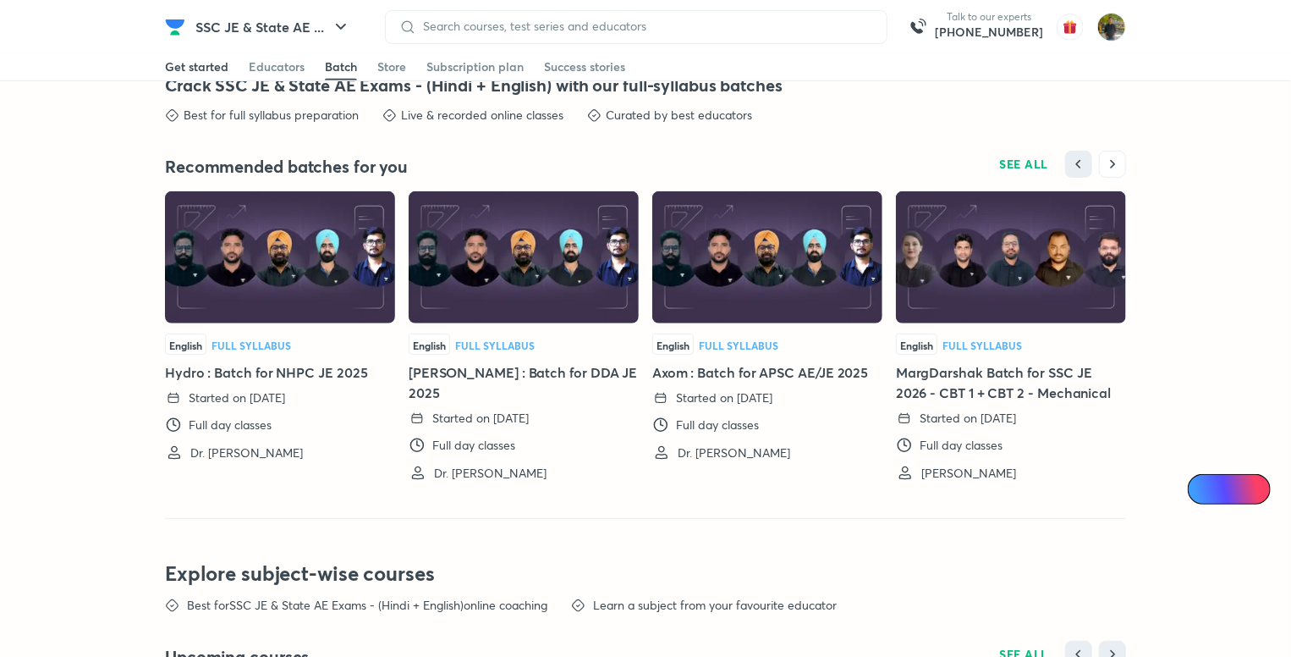
click at [210, 65] on div "Get started" at bounding box center [196, 66] width 63 height 17
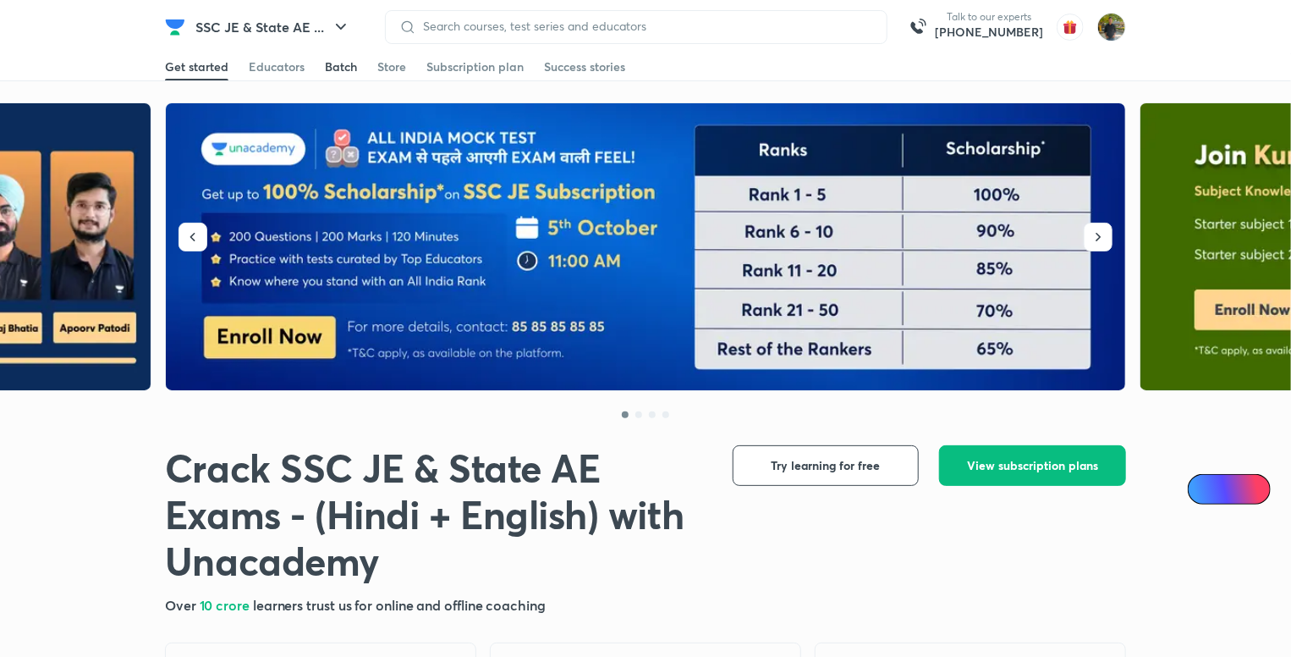
click at [341, 63] on div "Batch" at bounding box center [341, 66] width 32 height 17
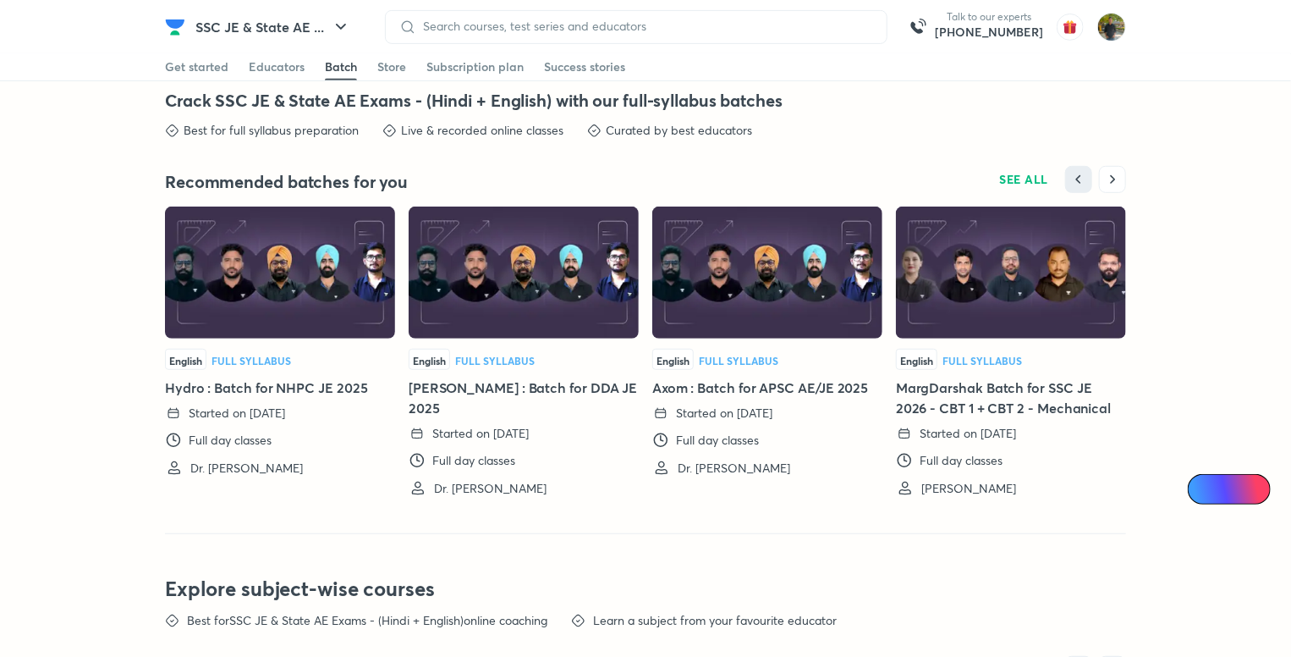
scroll to position [3595, 0]
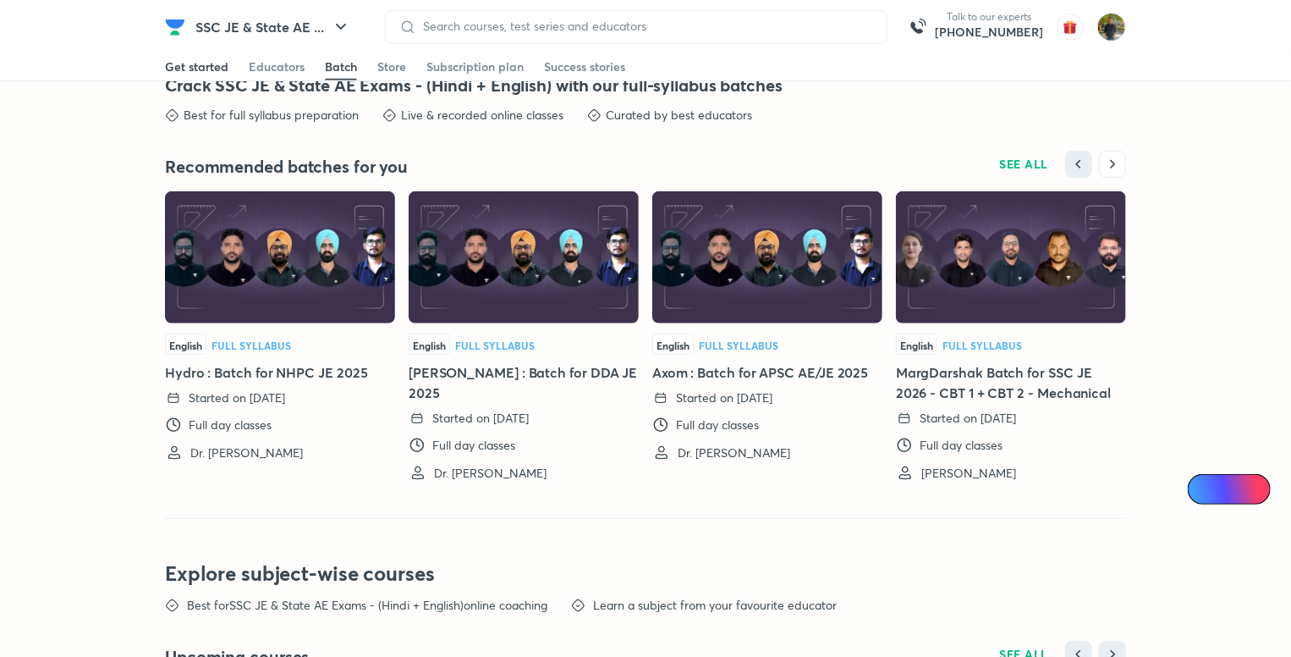
click at [210, 60] on div "Get started" at bounding box center [196, 66] width 63 height 17
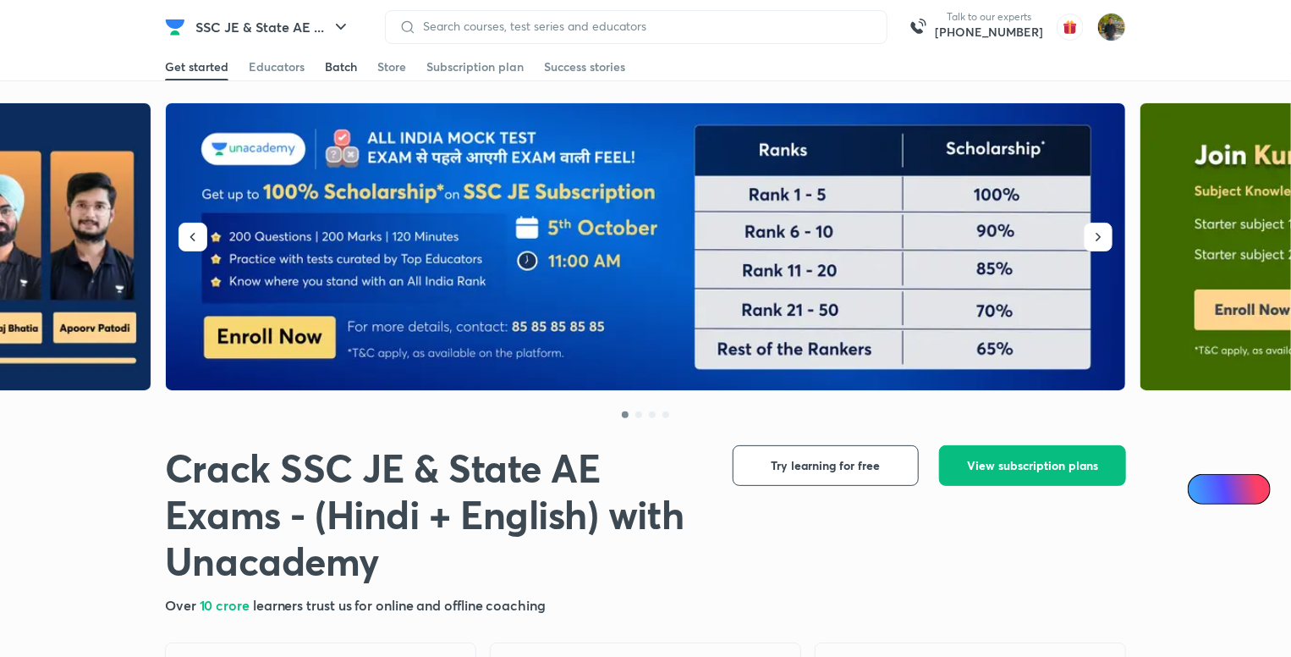
click at [342, 69] on div "Batch" at bounding box center [341, 66] width 32 height 17
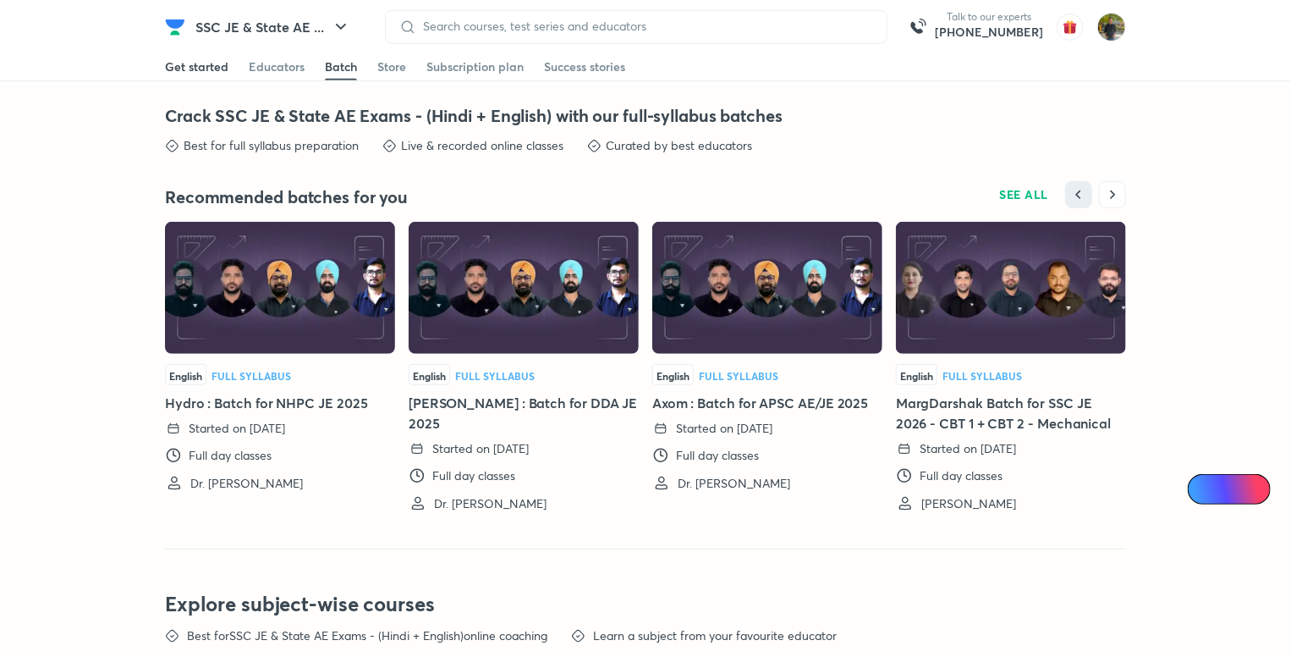
scroll to position [3595, 0]
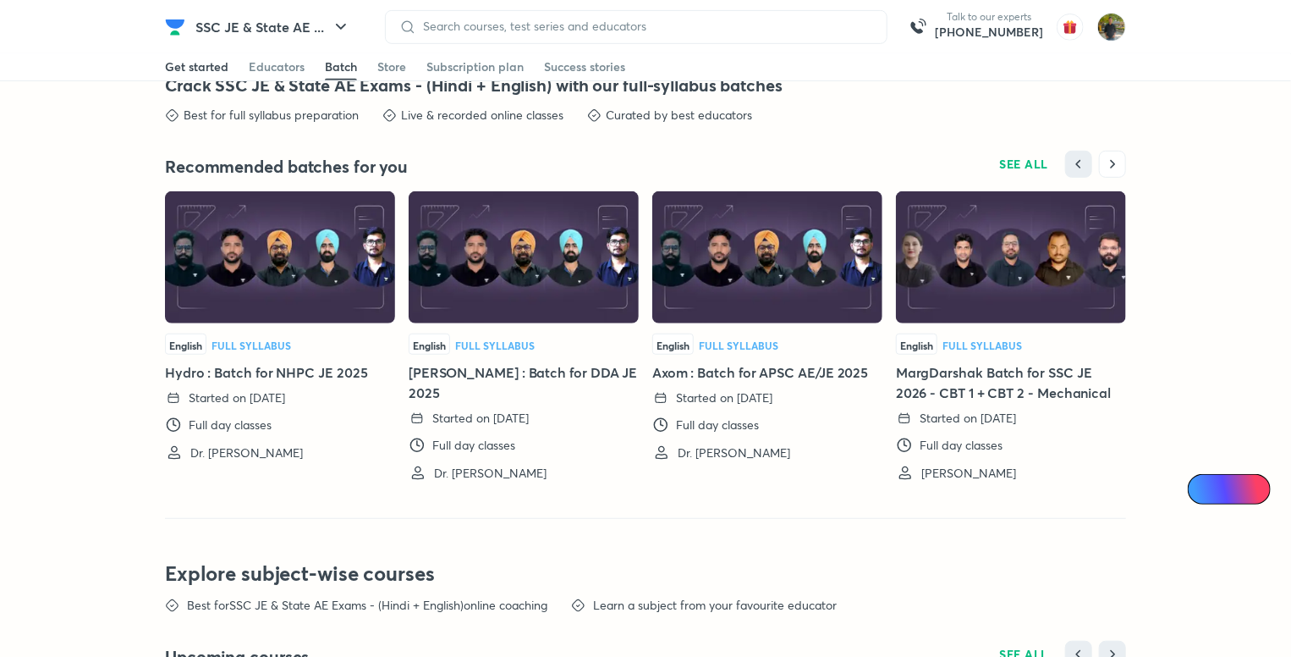
click at [198, 69] on div "Get started" at bounding box center [196, 66] width 63 height 17
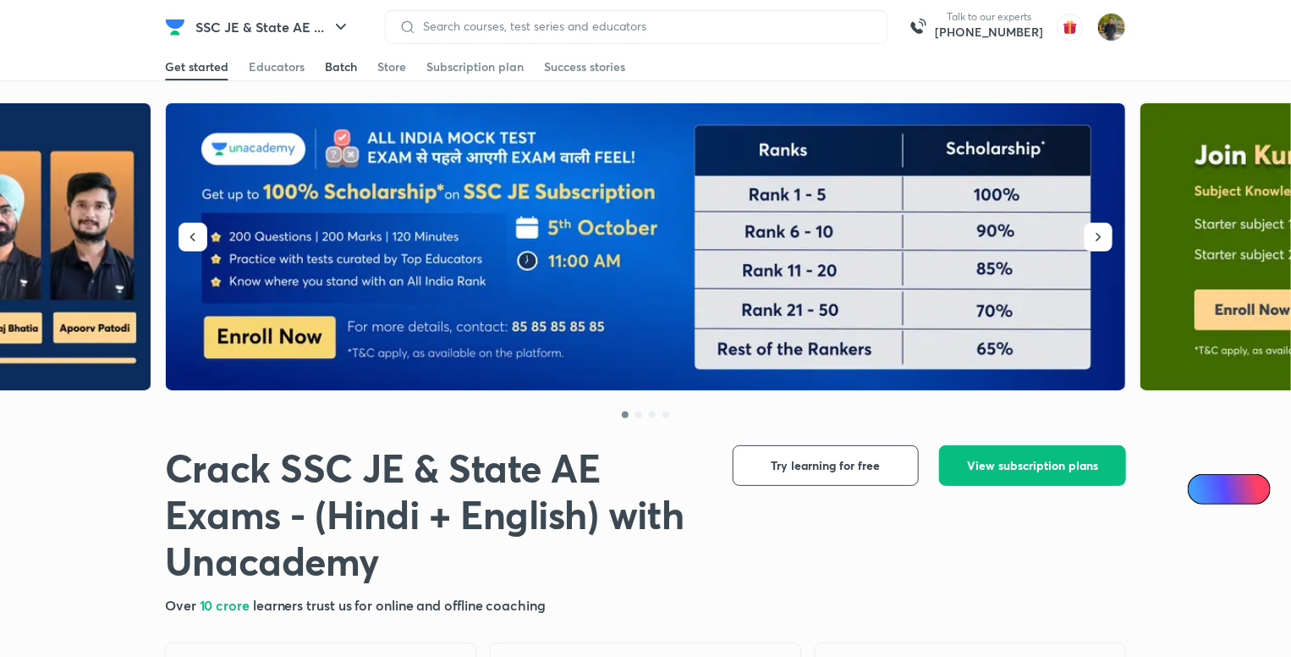
click at [342, 60] on div "Batch" at bounding box center [341, 66] width 32 height 17
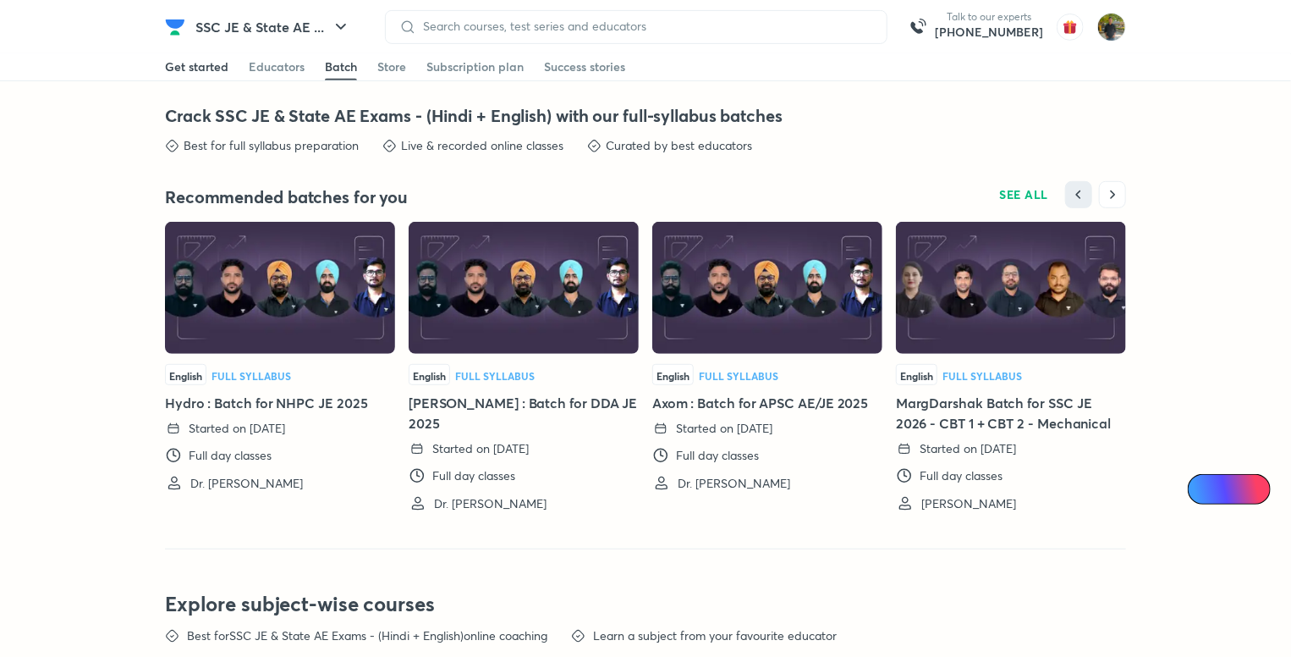
click at [223, 69] on div "Get started" at bounding box center [196, 66] width 63 height 17
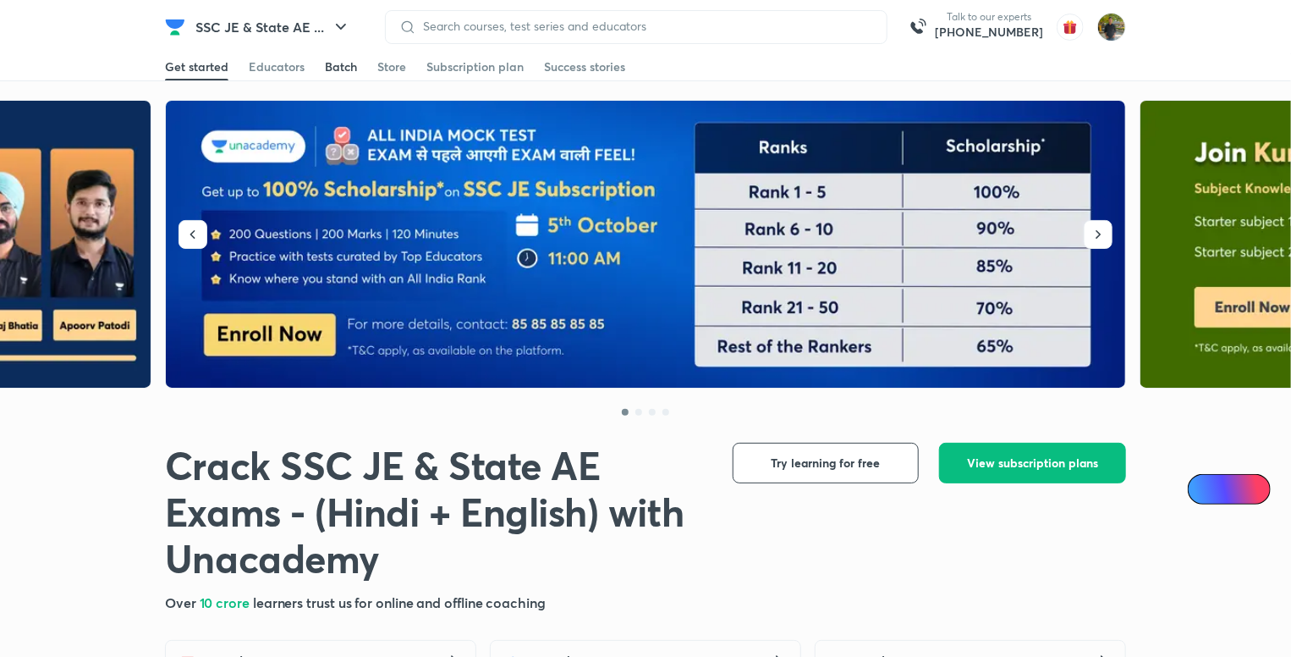
click at [346, 62] on div "Batch" at bounding box center [341, 66] width 32 height 17
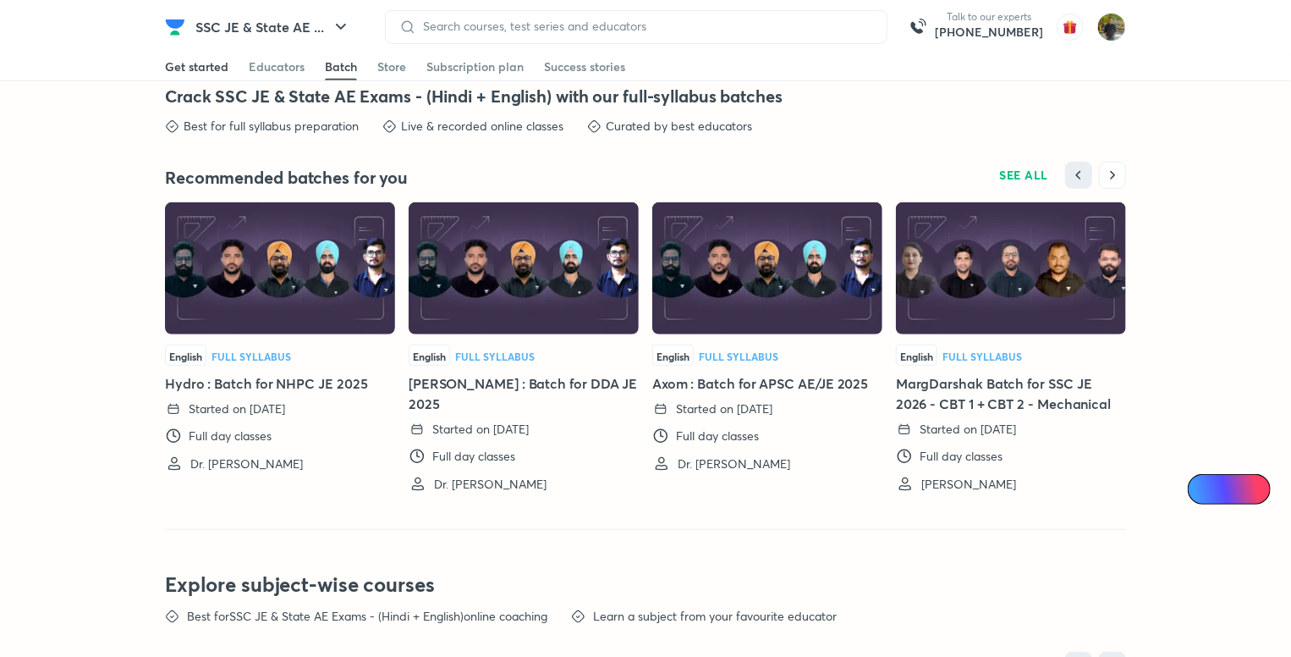
click at [221, 63] on div "Get started" at bounding box center [196, 66] width 63 height 17
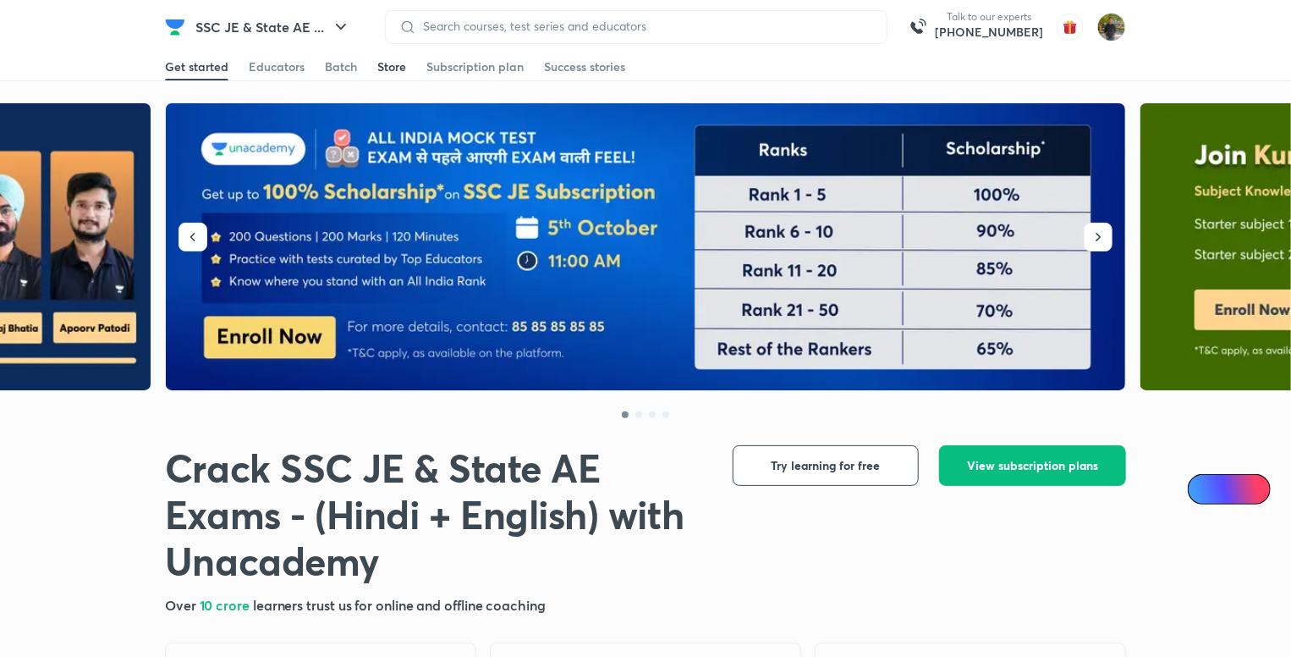
click at [386, 72] on div "Store" at bounding box center [391, 66] width 29 height 17
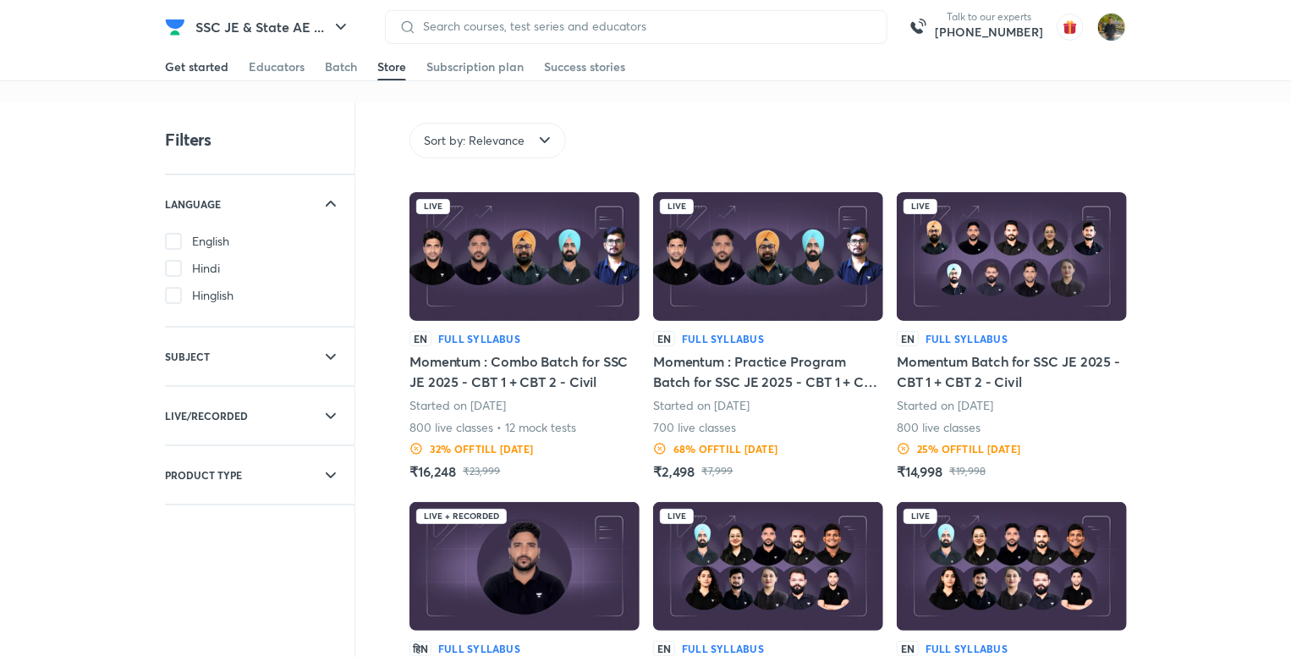
click at [176, 73] on div "Get started" at bounding box center [196, 66] width 63 height 17
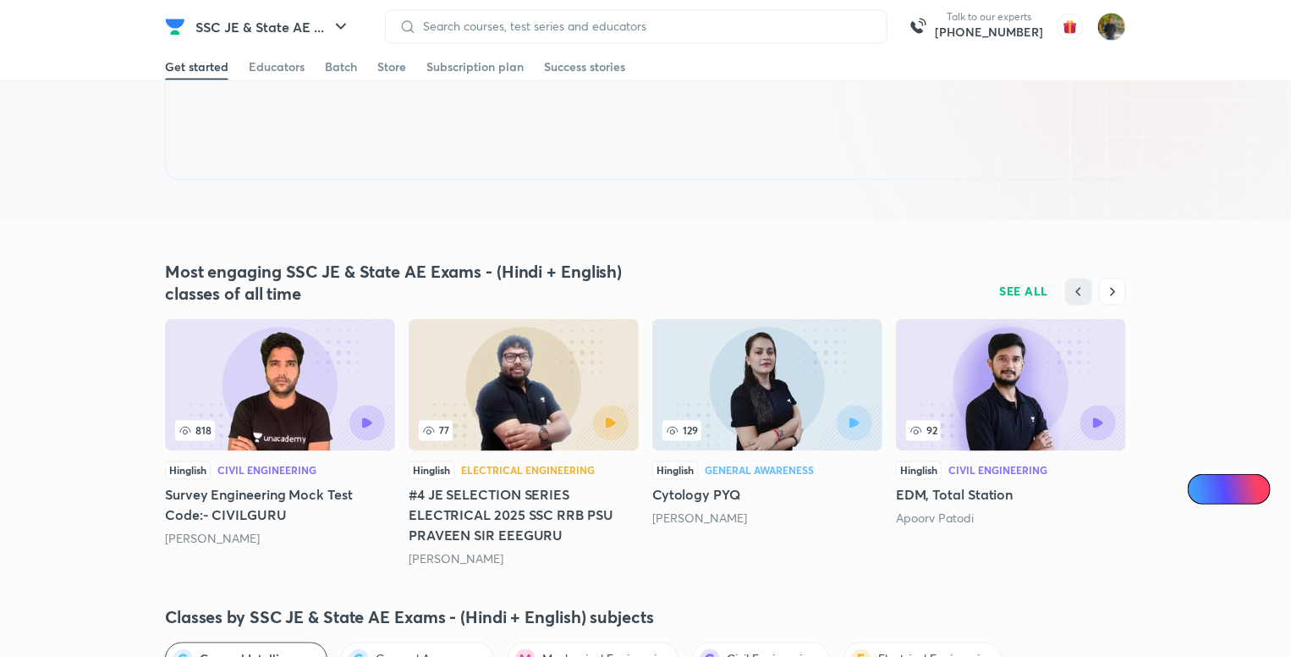
scroll to position [1523, 0]
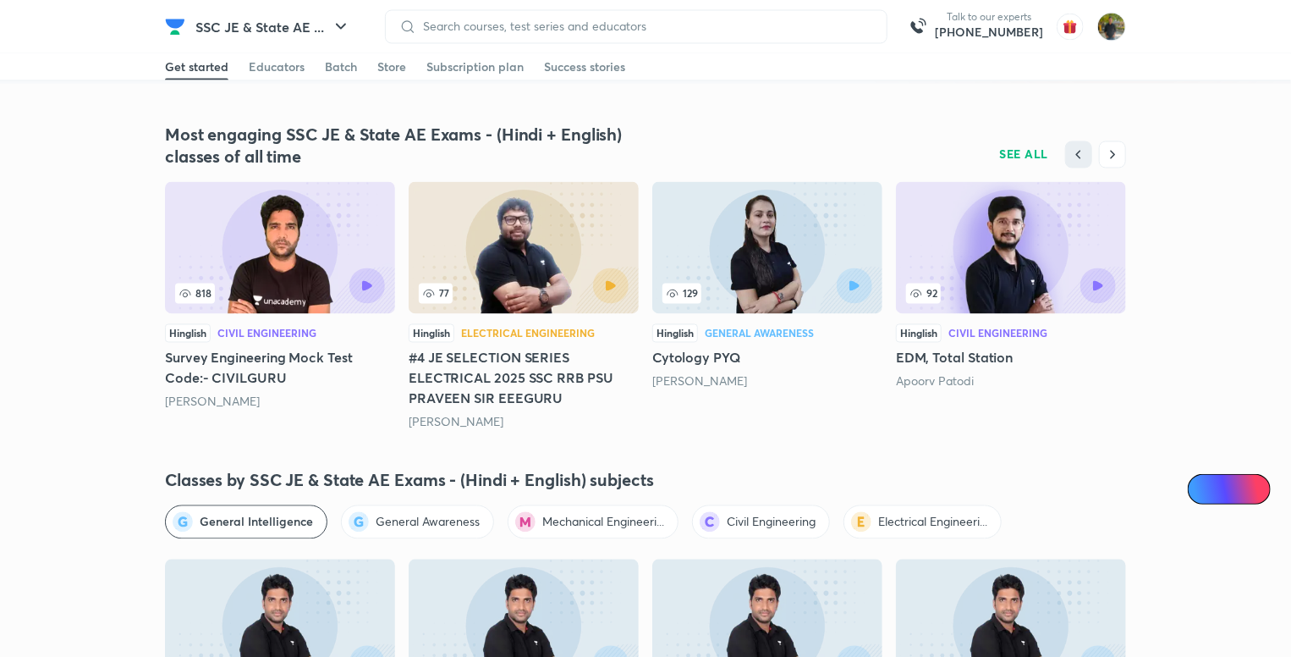
click at [868, 263] on img at bounding box center [767, 248] width 230 height 132
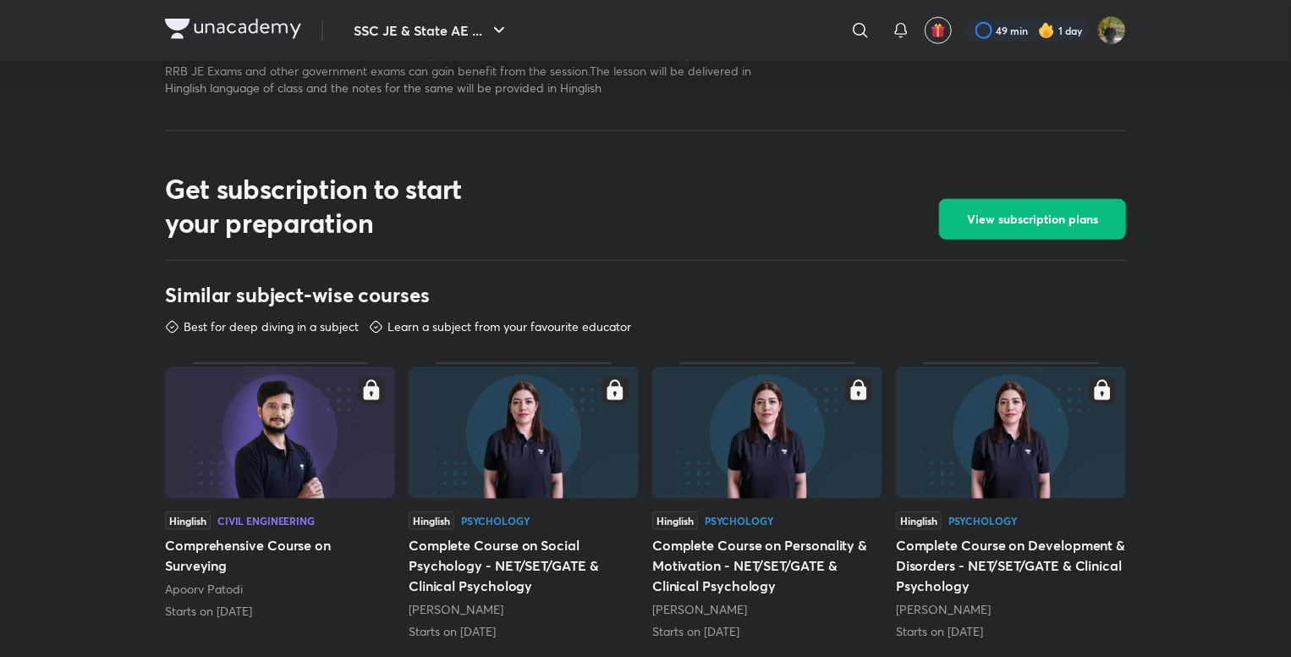
scroll to position [677, 0]
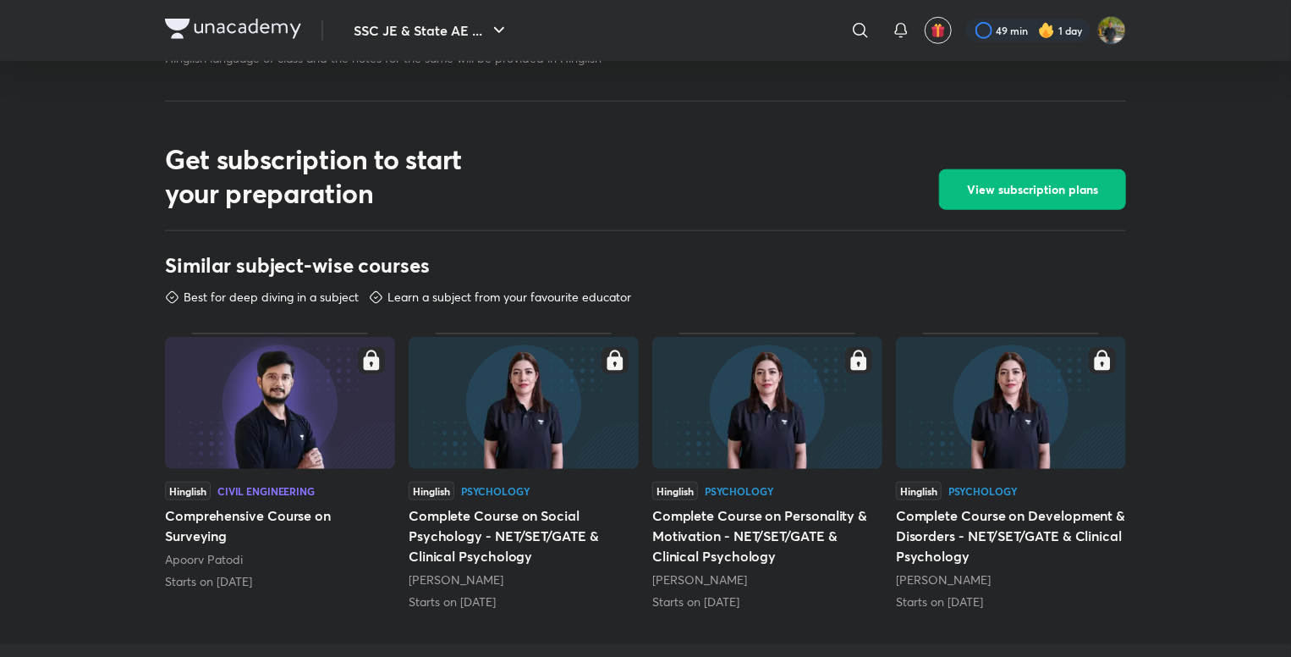
click at [762, 399] on img at bounding box center [767, 403] width 230 height 132
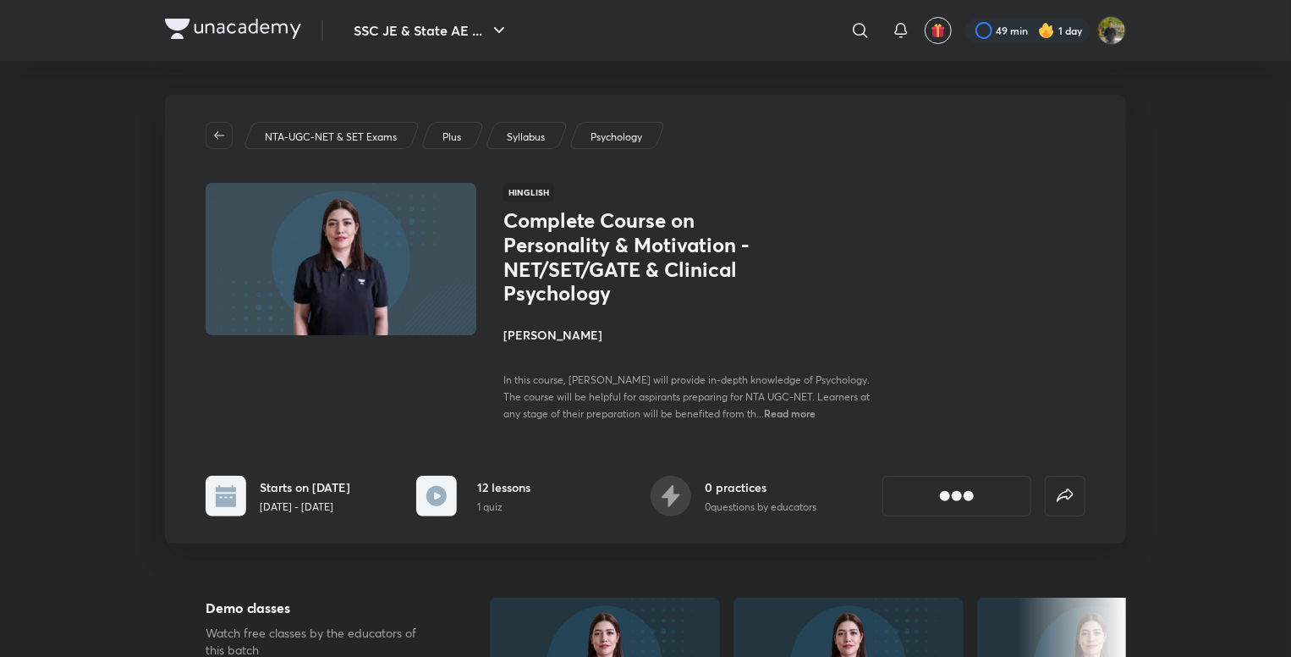
scroll to position [423, 0]
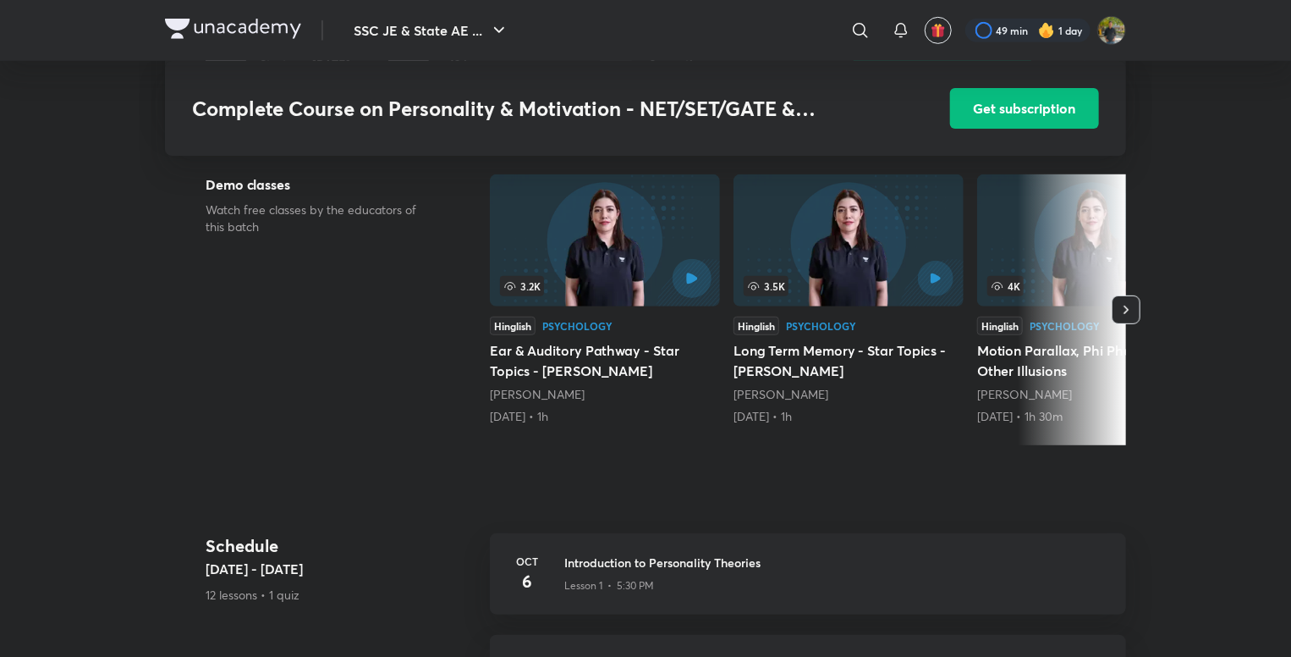
click at [680, 272] on button "button" at bounding box center [692, 278] width 39 height 39
